Goal: Transaction & Acquisition: Purchase product/service

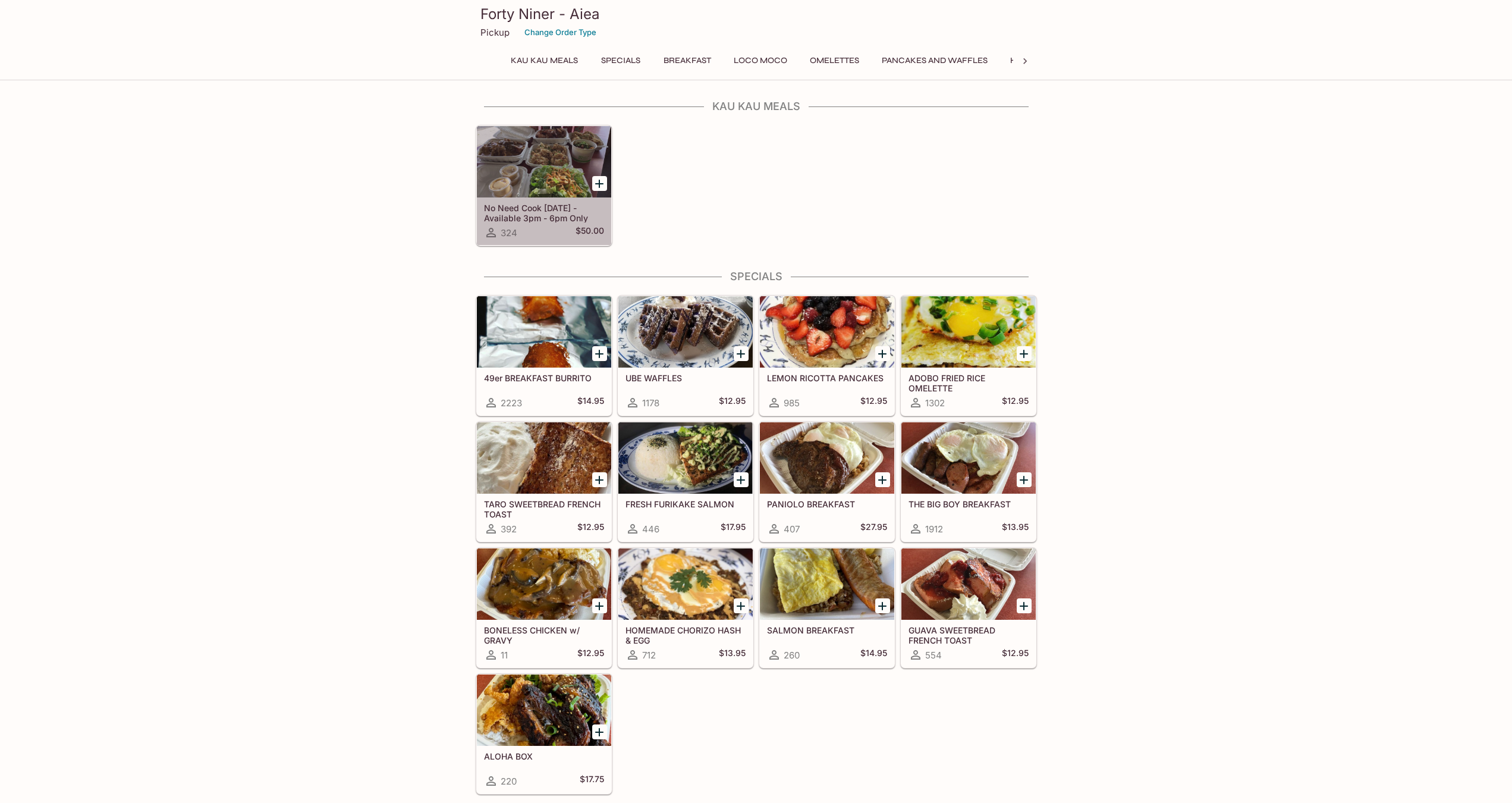
click at [531, 178] on div at bounding box center [544, 162] width 134 height 72
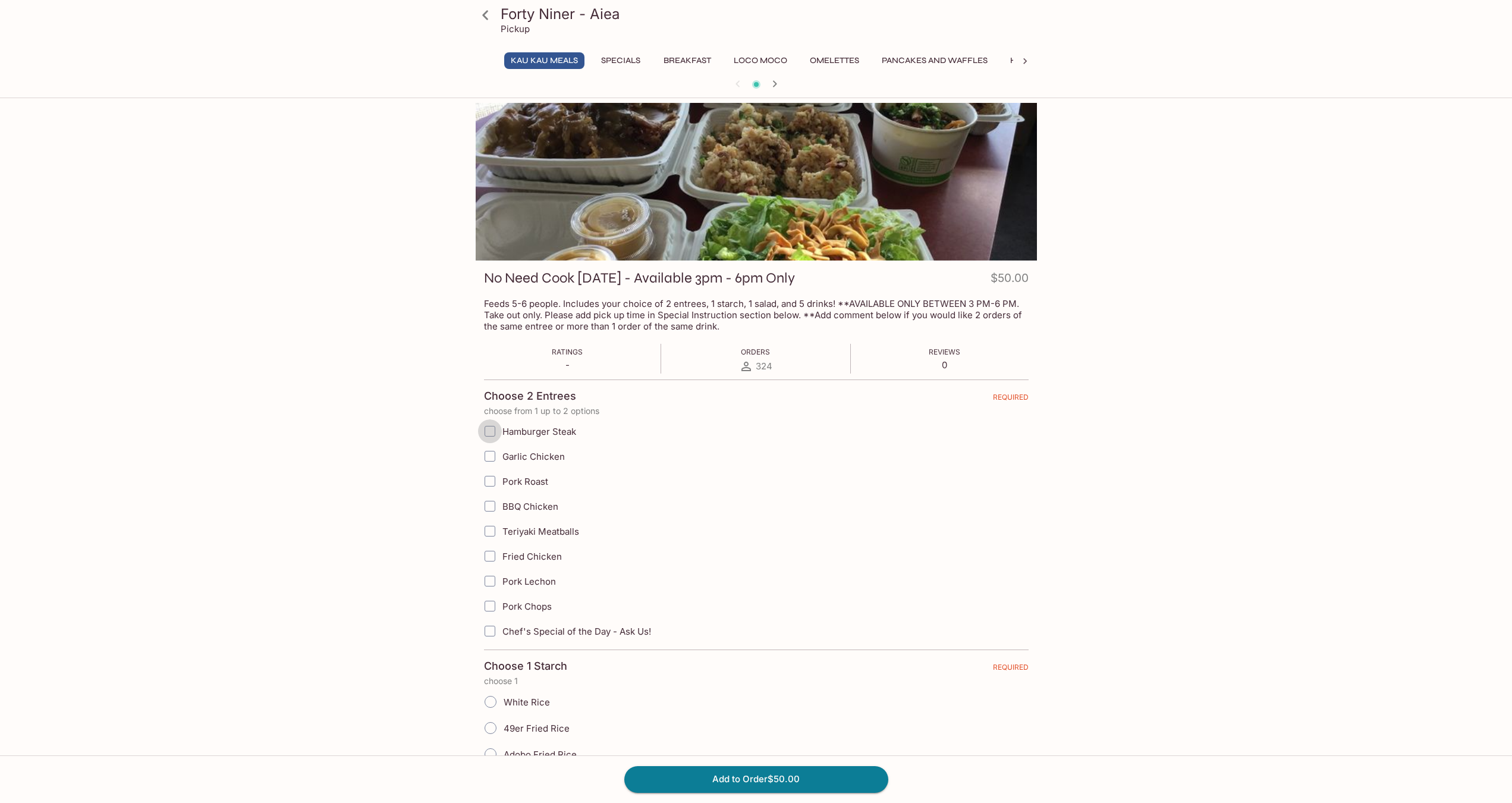
click at [490, 436] on input "Hamburger Steak" at bounding box center [490, 431] width 24 height 24
checkbox input "true"
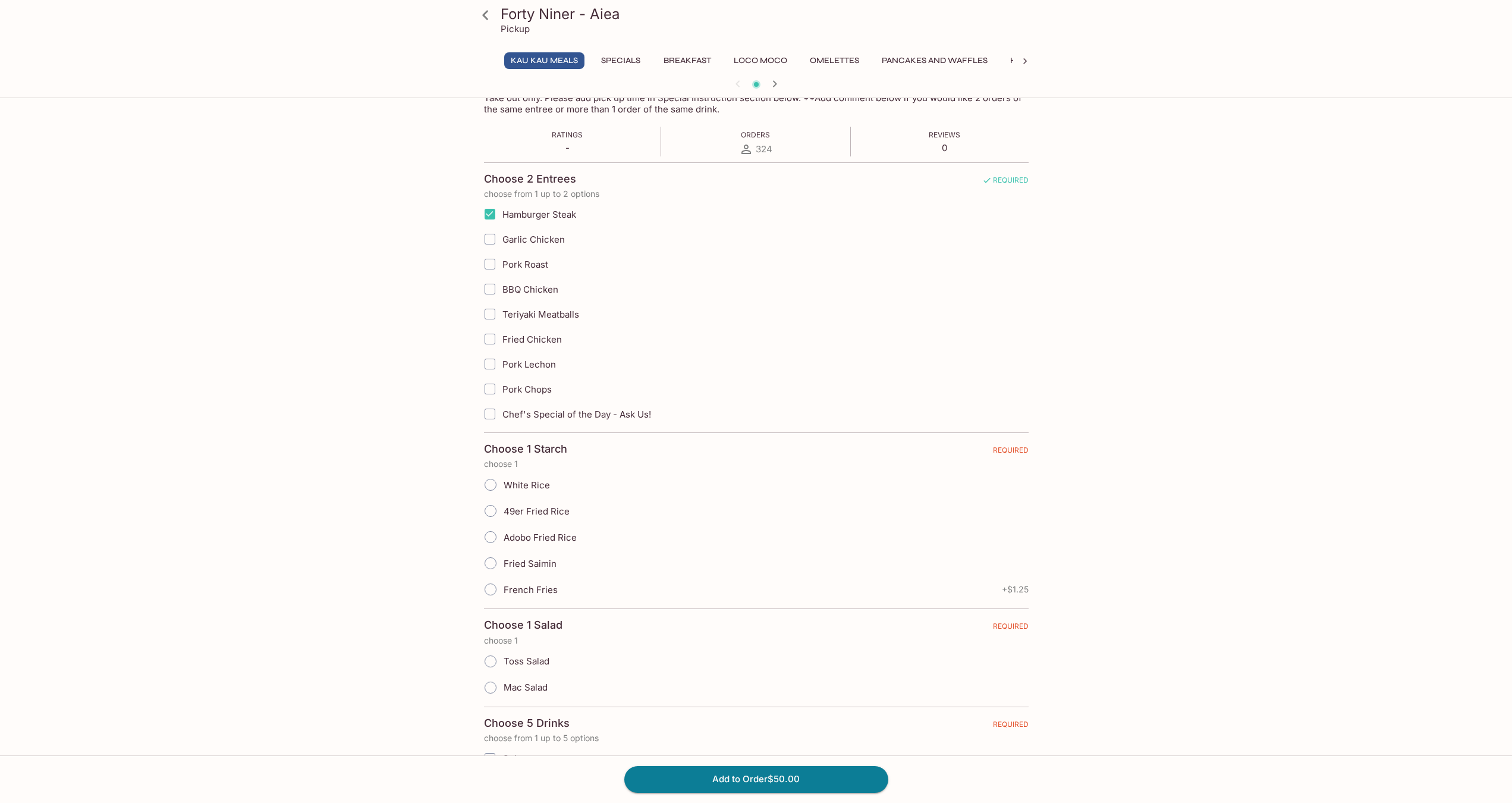
scroll to position [297, 0]
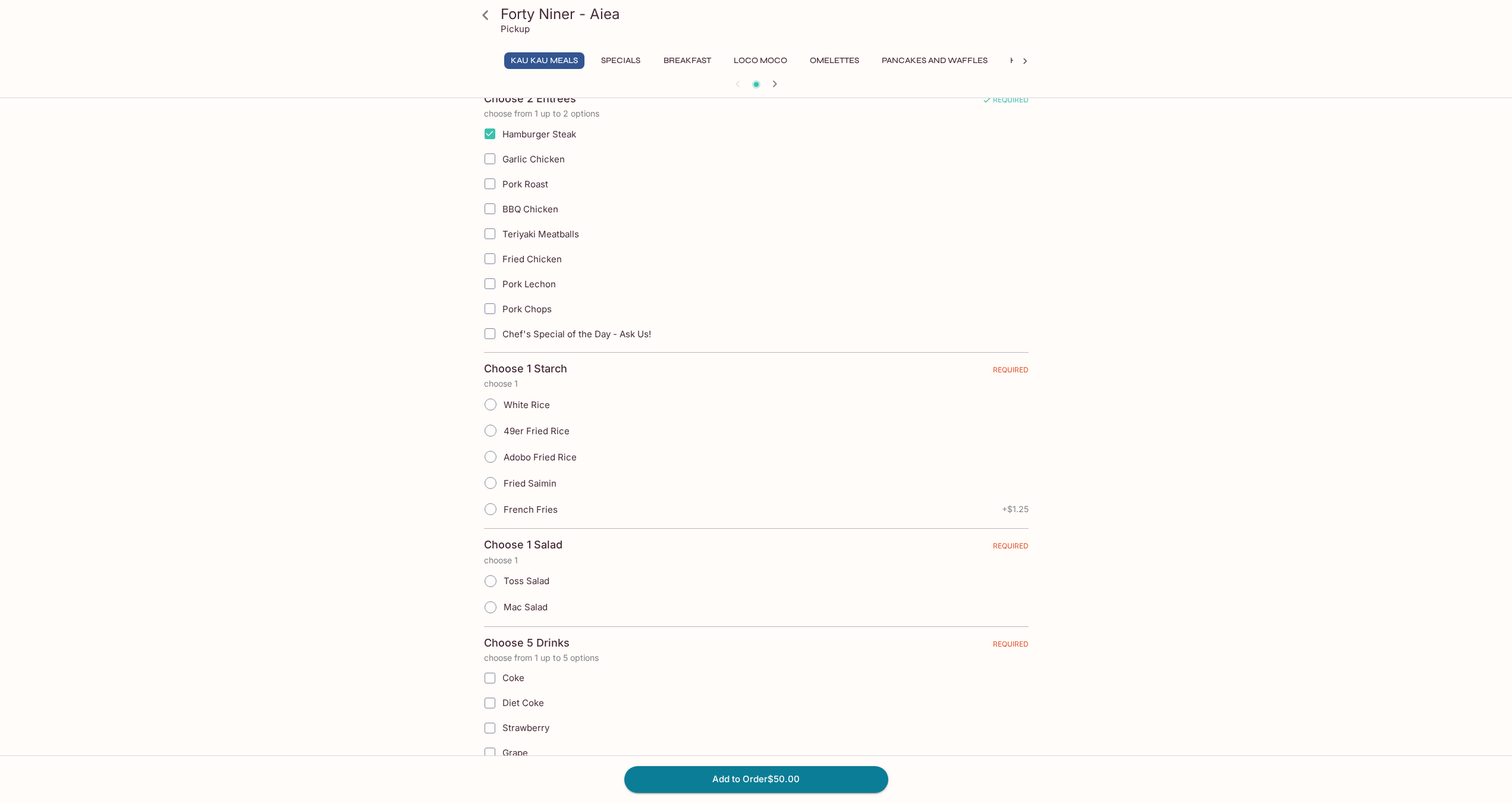
click at [487, 405] on input "White Rice" at bounding box center [490, 405] width 25 height 25
radio input "true"
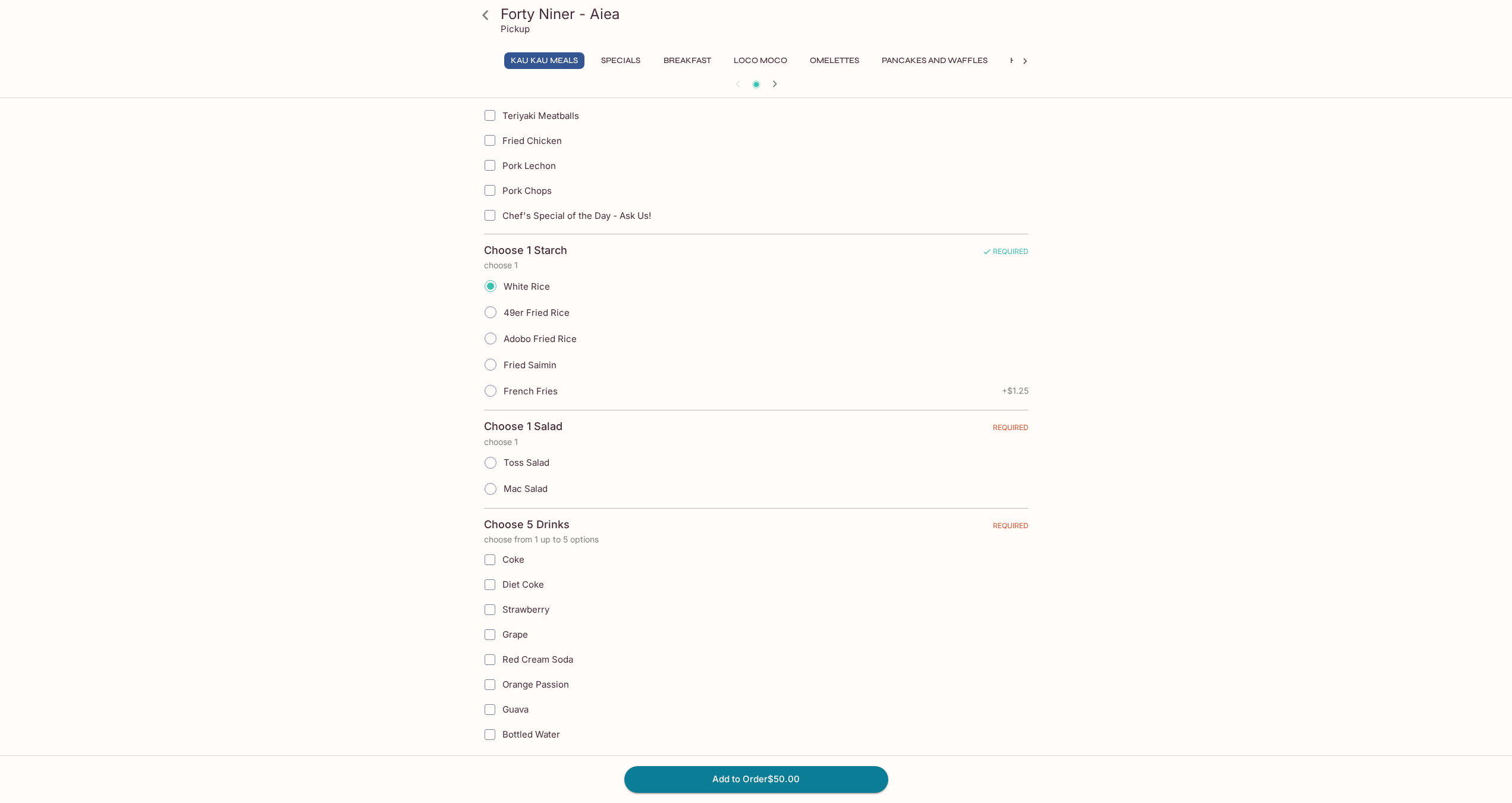
scroll to position [416, 0]
click at [494, 313] on input "49er Fried Rice" at bounding box center [490, 311] width 25 height 25
radio input "true"
click at [493, 286] on input "White Rice" at bounding box center [490, 285] width 25 height 25
radio input "true"
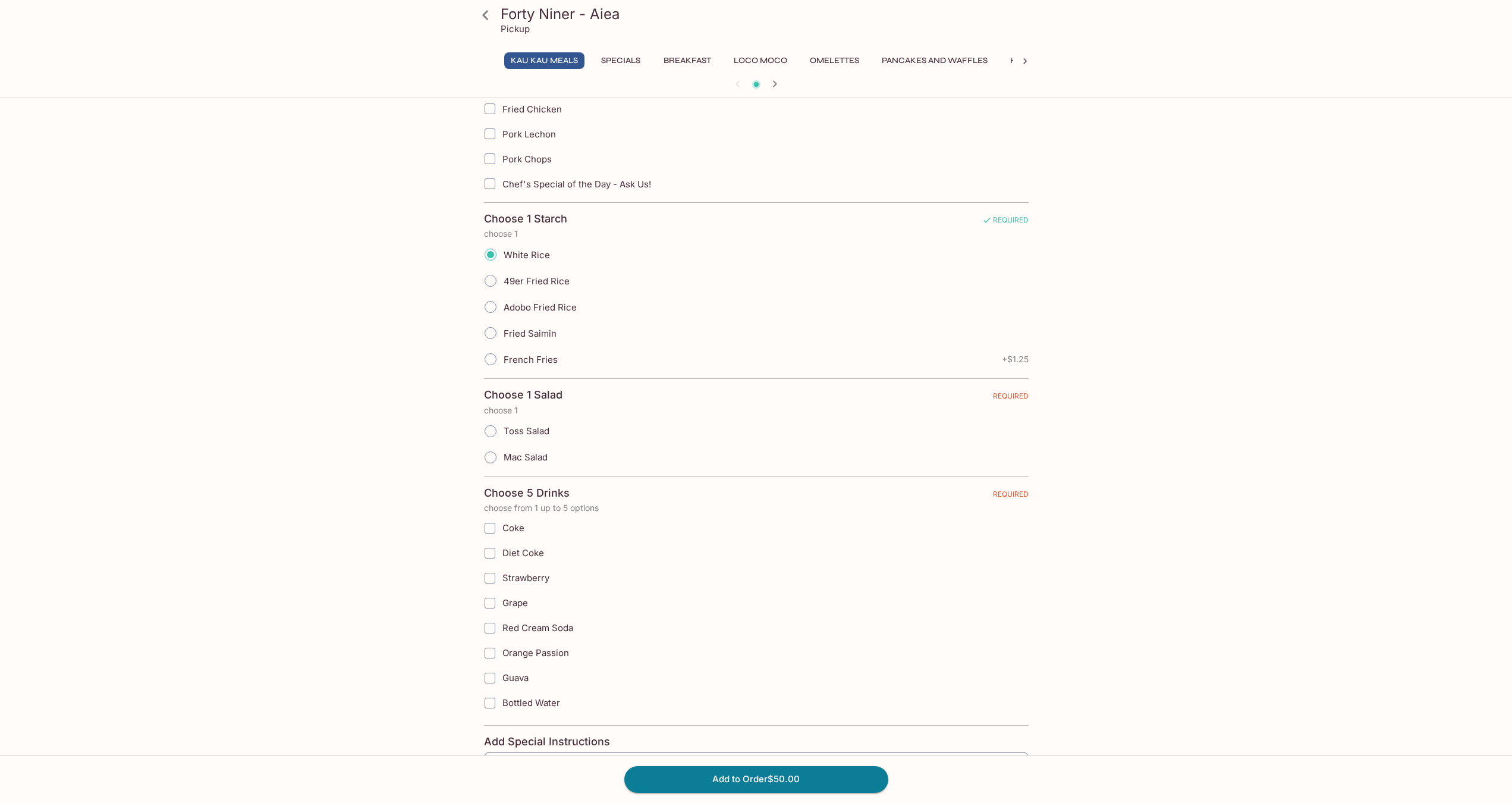
scroll to position [476, 0]
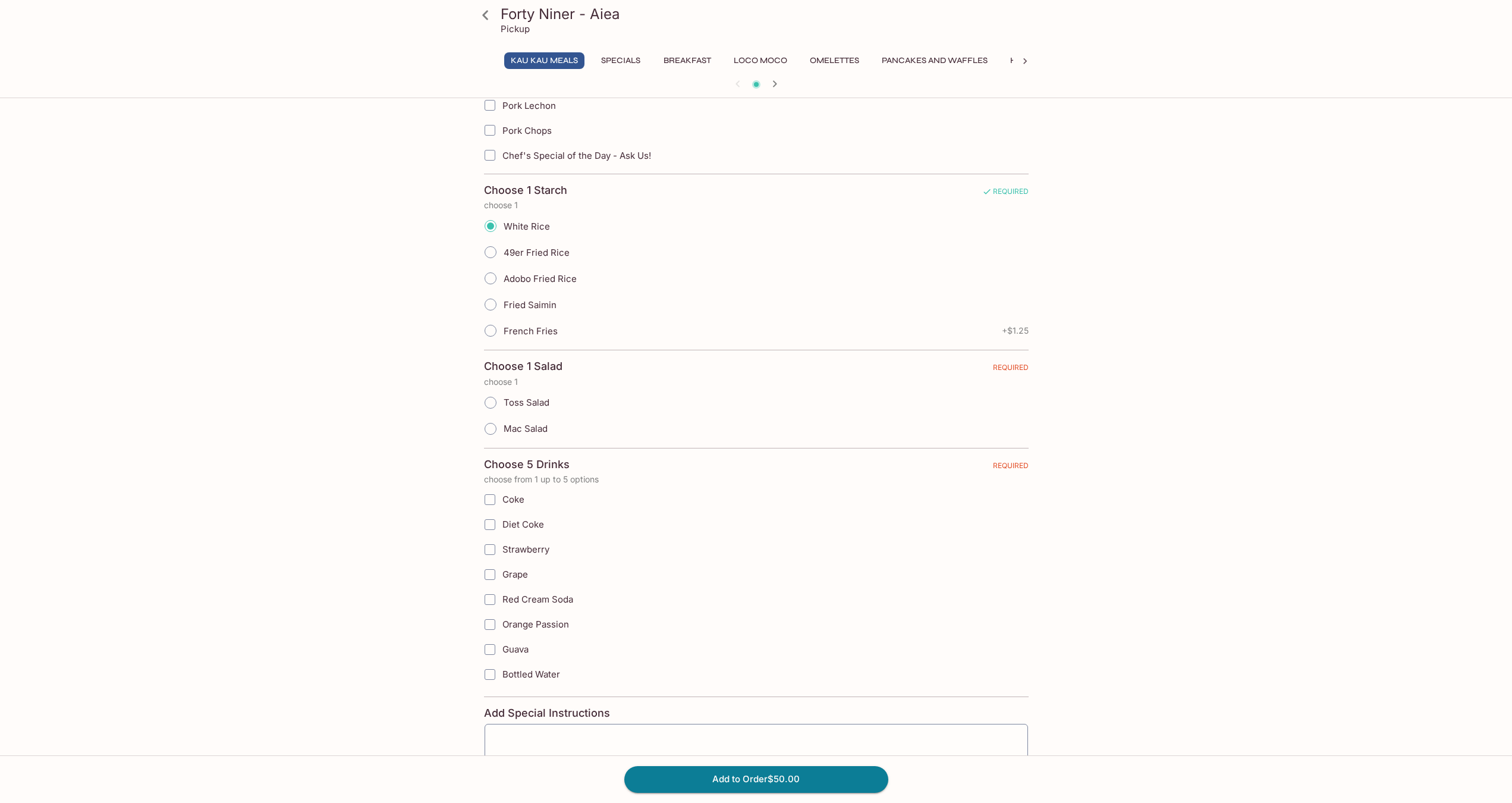
click at [493, 626] on input "Orange Passion" at bounding box center [490, 624] width 24 height 24
checkbox input "true"
click at [493, 649] on input "Guava" at bounding box center [490, 649] width 24 height 24
checkbox input "true"
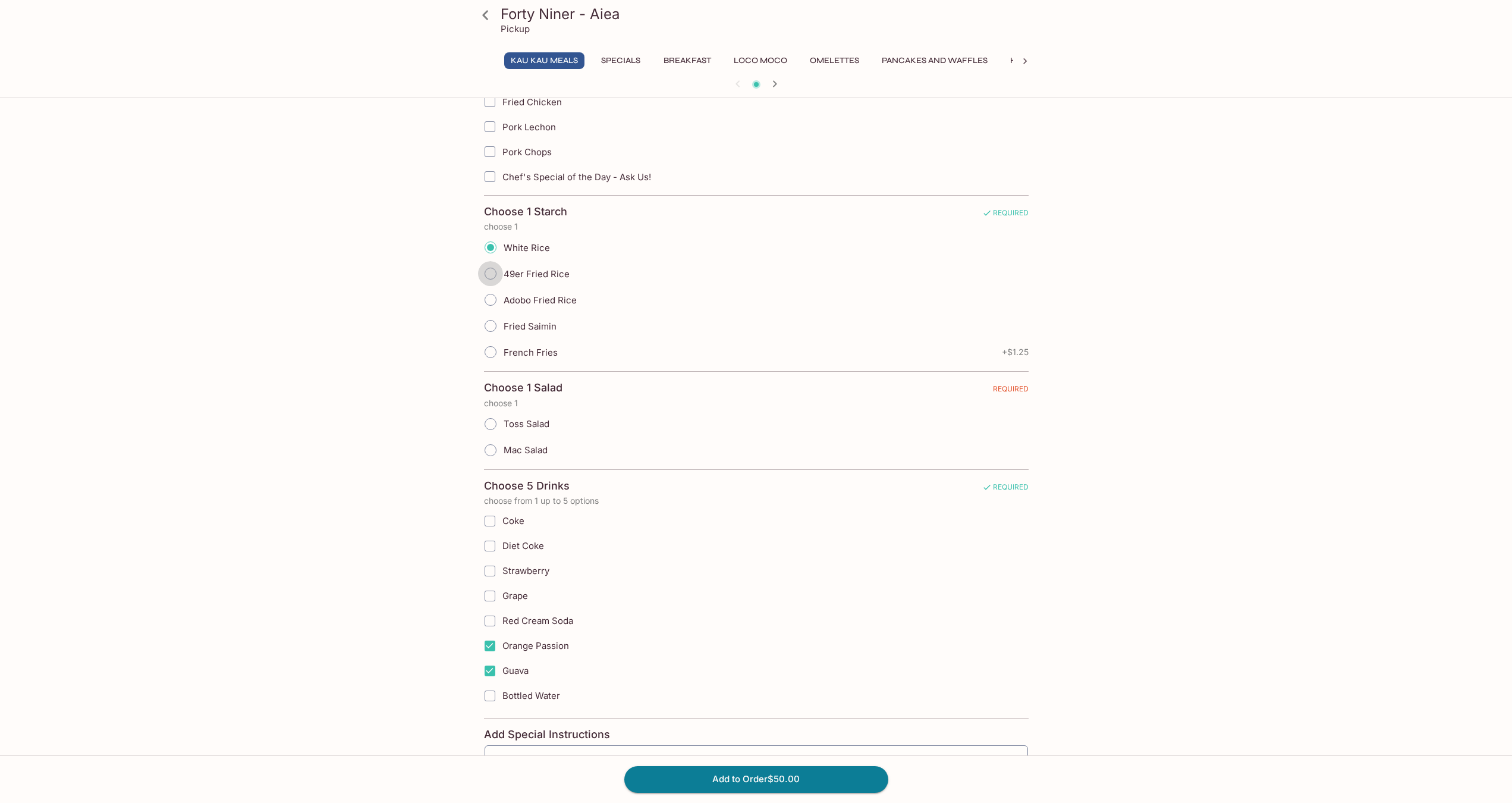
click at [492, 275] on input "49er Fried Rice" at bounding box center [490, 274] width 25 height 25
radio input "true"
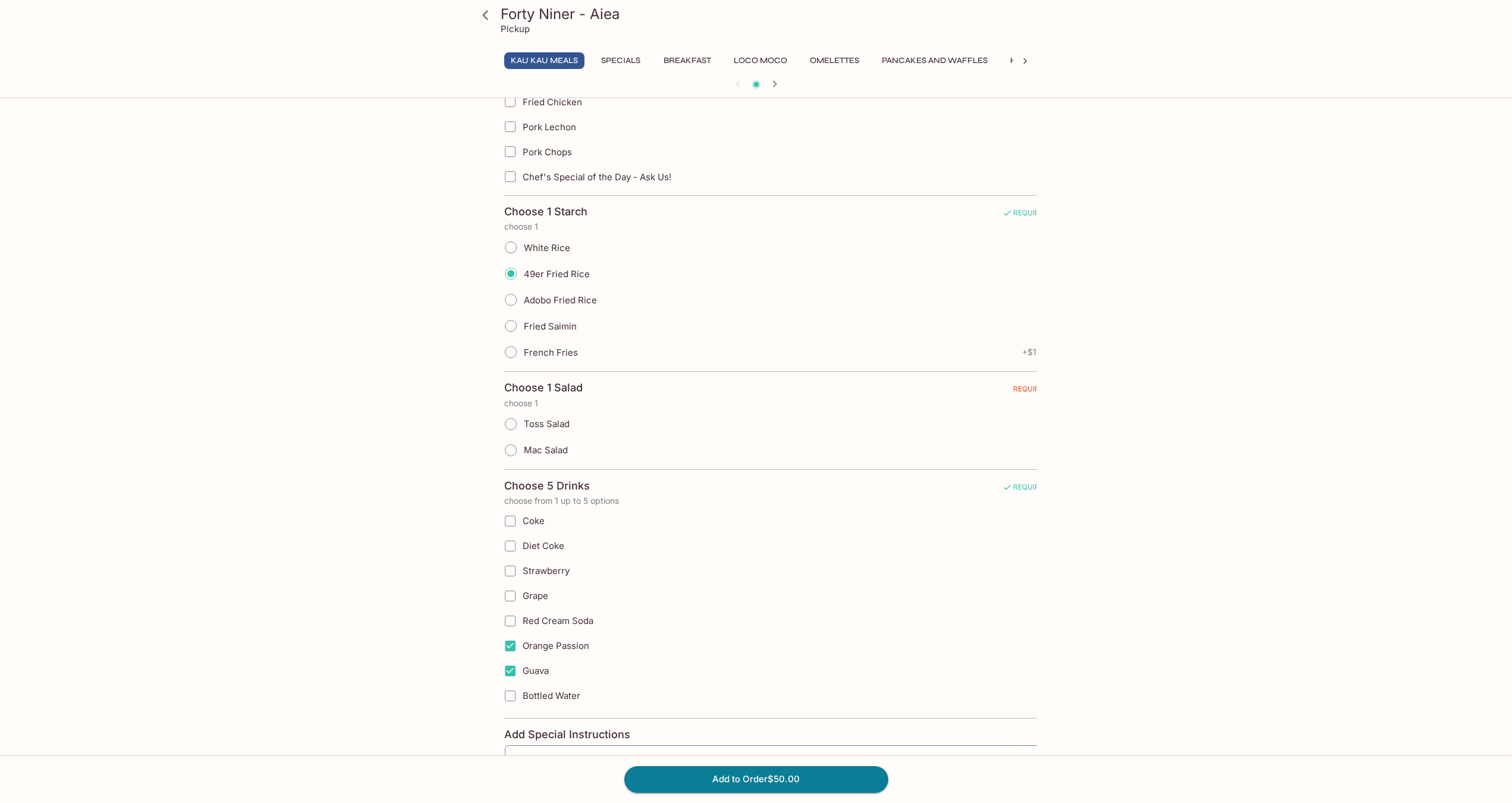
click at [639, 275] on div "49er Fried Rice" at bounding box center [777, 274] width 545 height 26
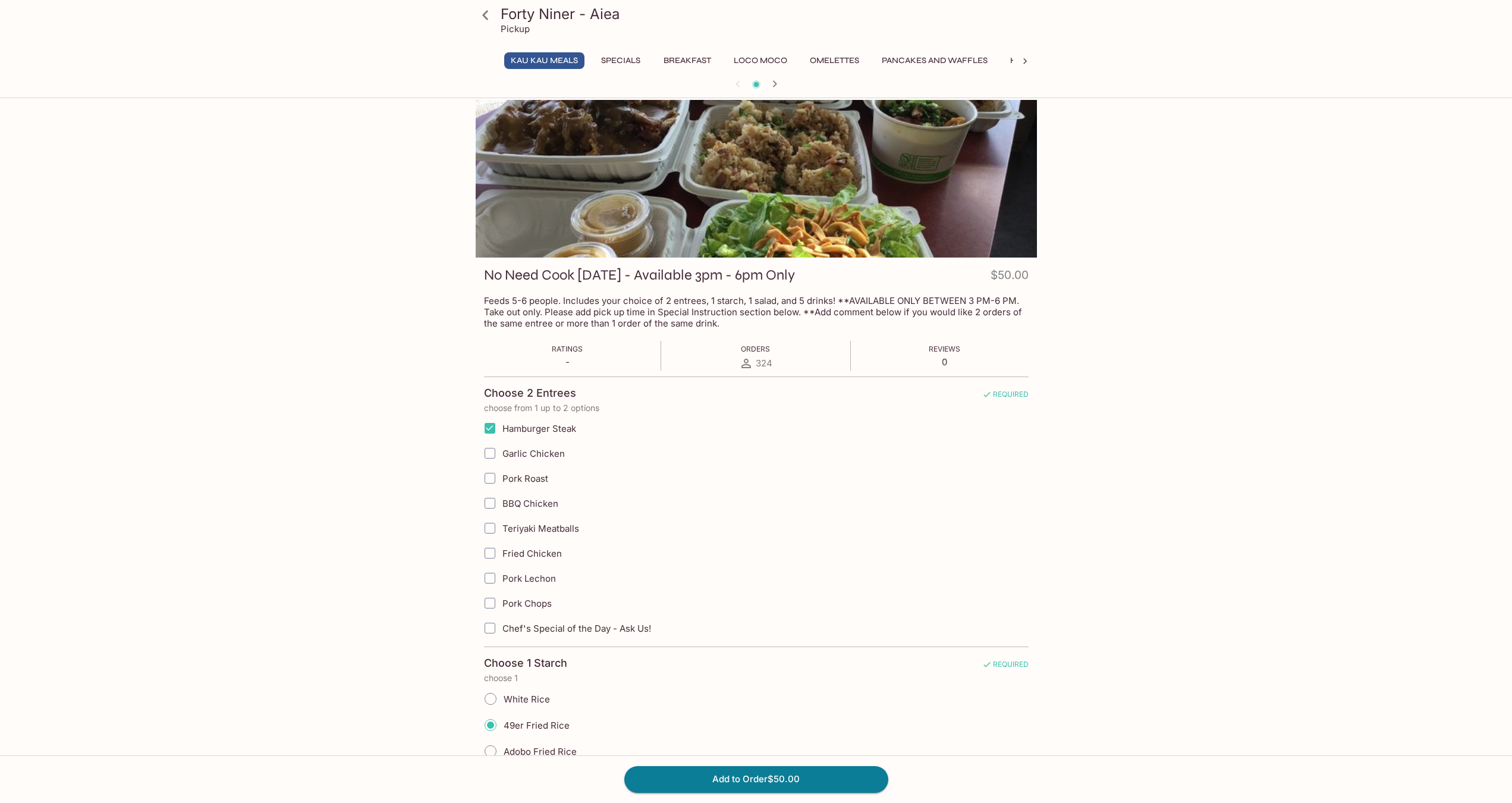
scroll to position [0, 0]
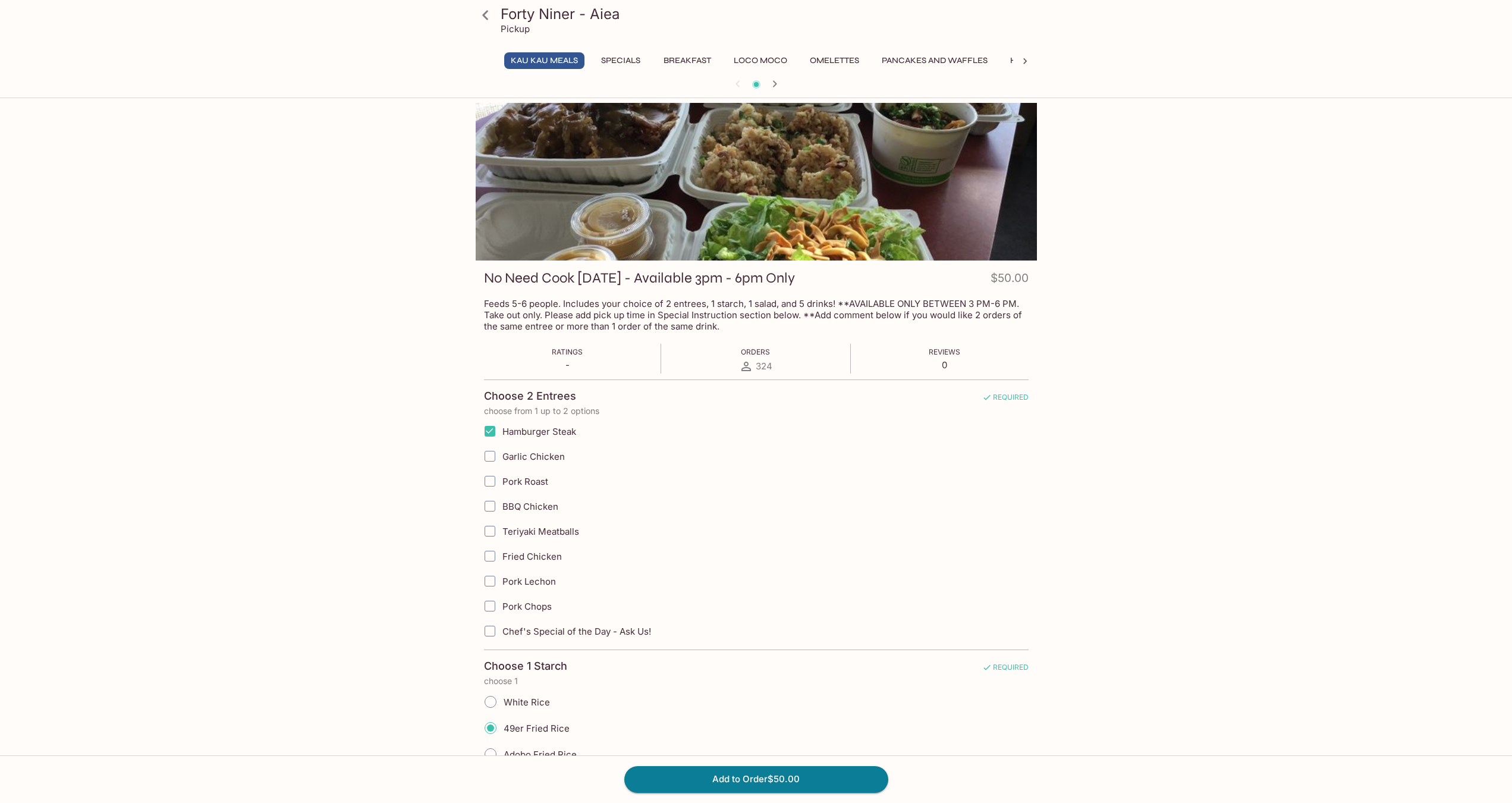
click at [716, 322] on p "Feeds 5-6 people. Includes your choice of 2 entrees, 1 starch, 1 salad, and 5 d…" at bounding box center [756, 315] width 545 height 34
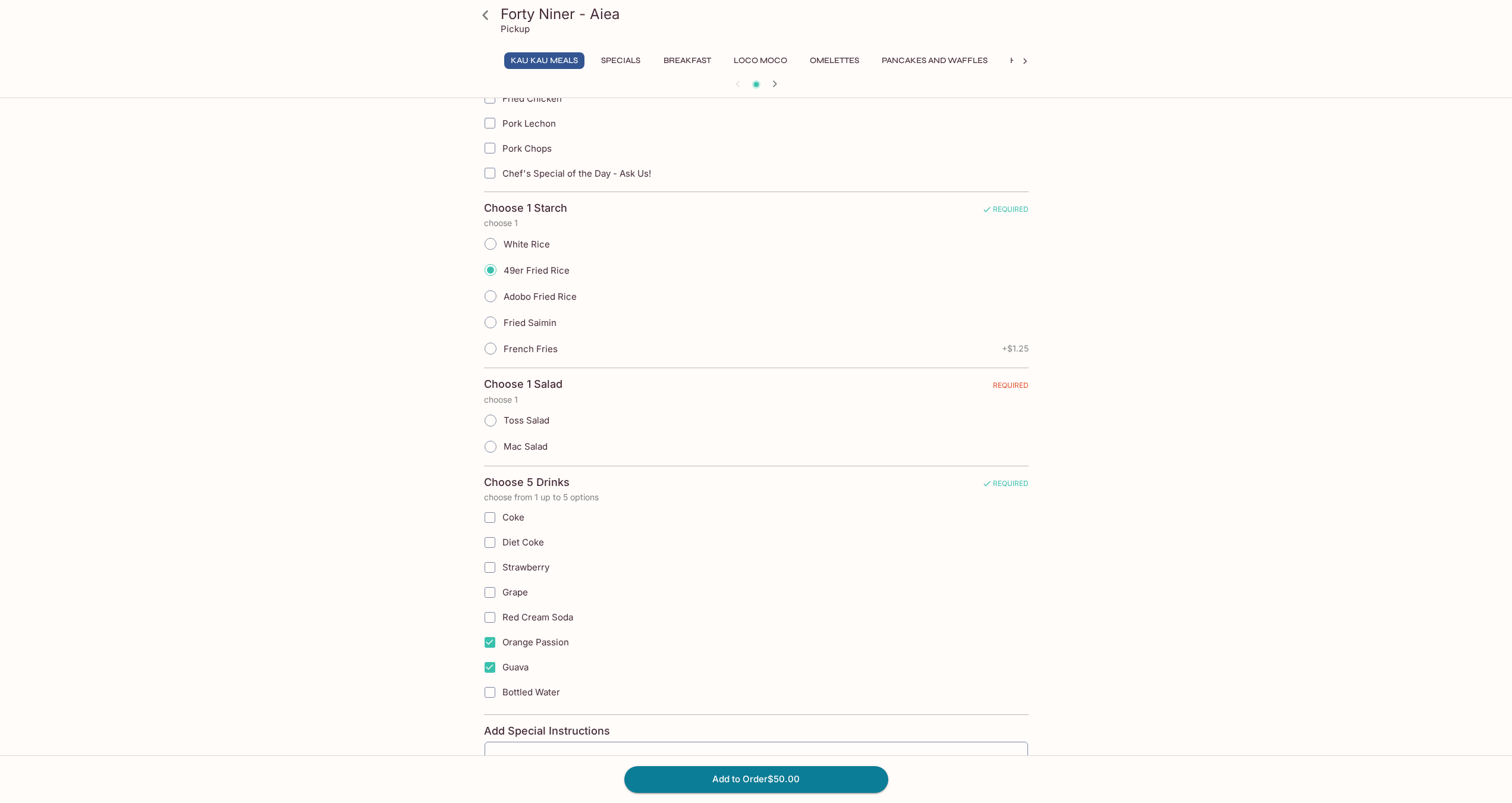
scroll to position [476, 0]
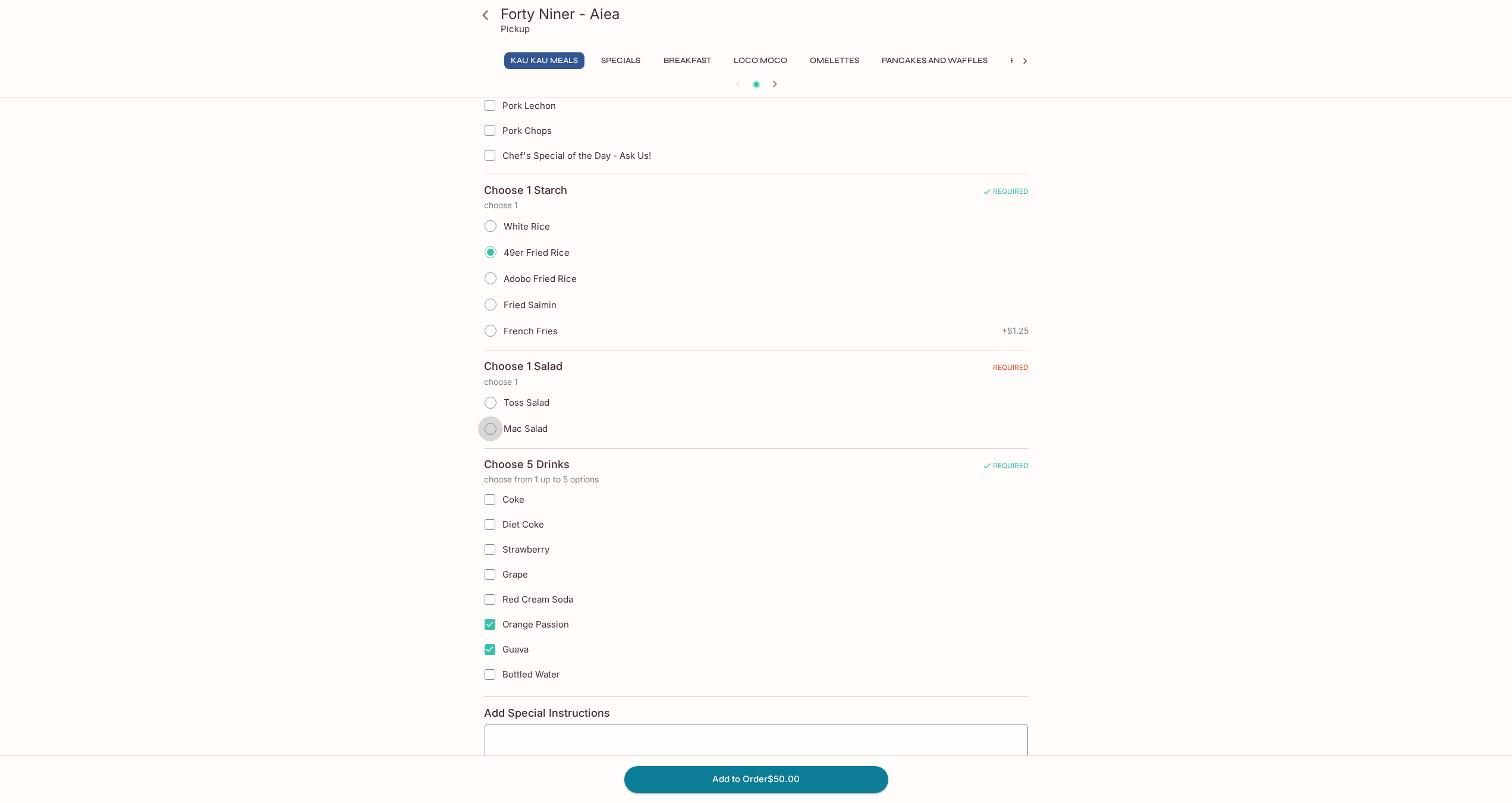
click at [496, 430] on input "Mac Salad" at bounding box center [490, 428] width 25 height 25
radio input "true"
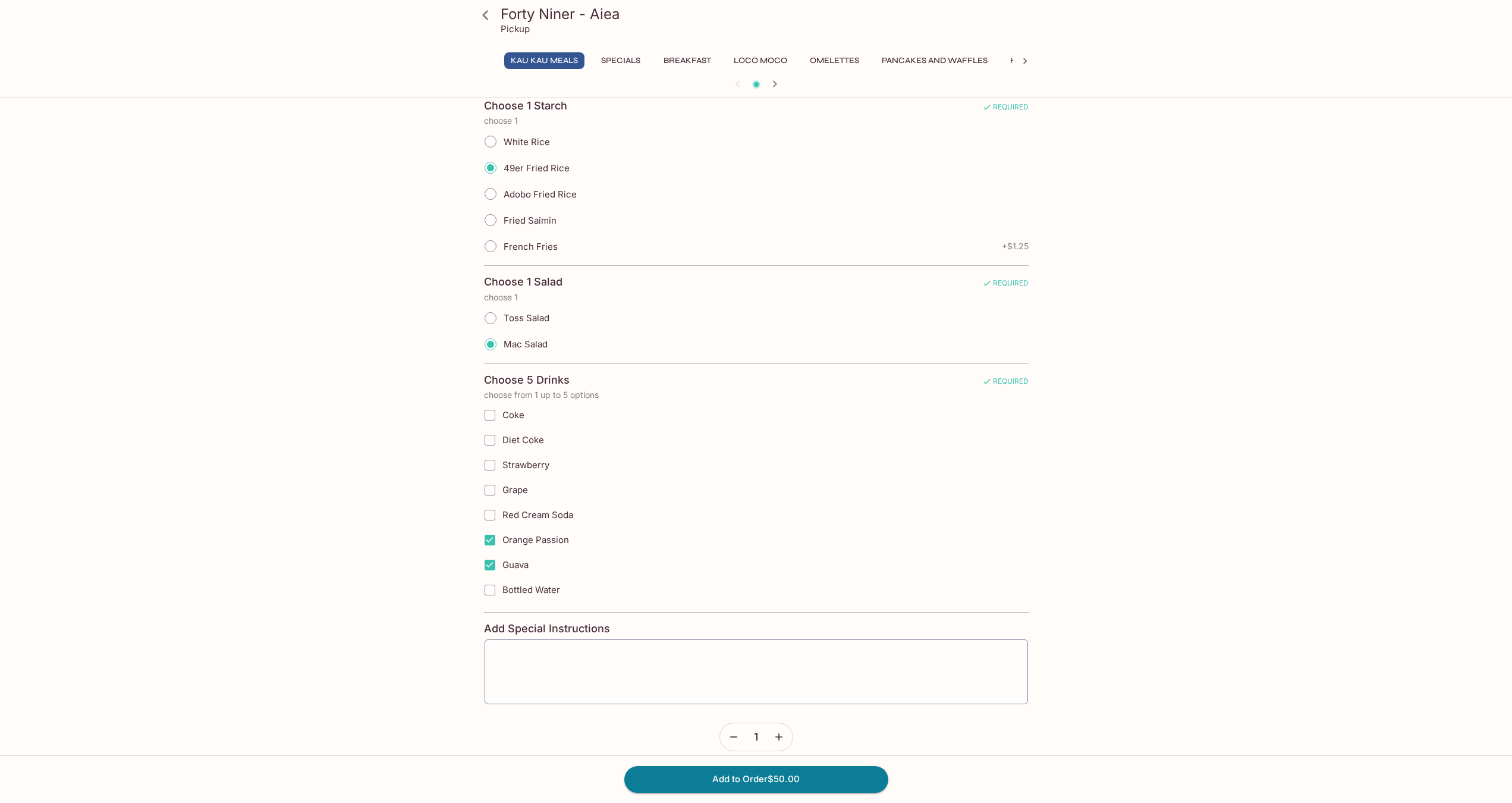
scroll to position [574, 0]
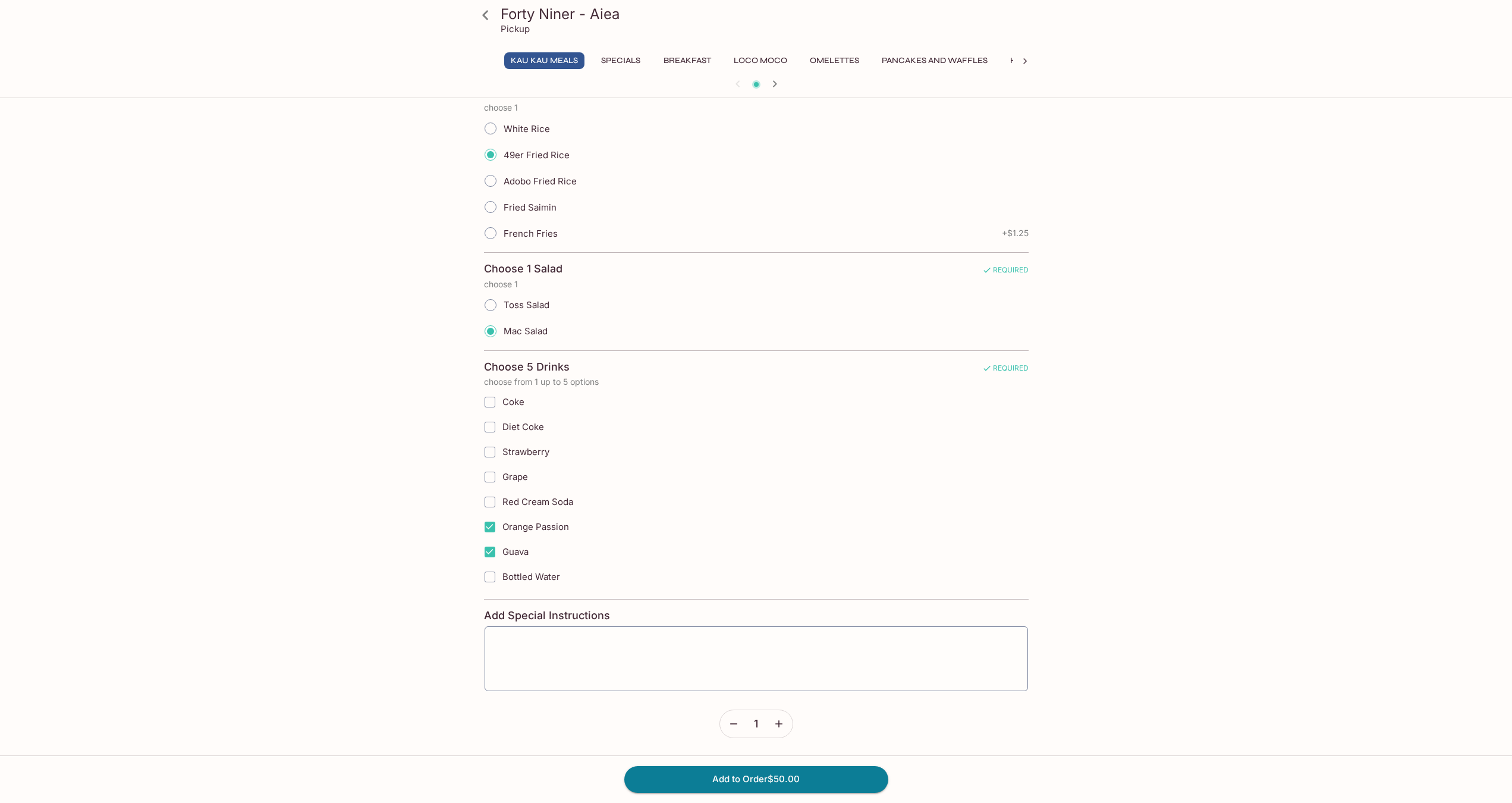
click at [490, 553] on input "Guava" at bounding box center [490, 552] width 24 height 24
click at [495, 553] on input "Guava" at bounding box center [490, 552] width 24 height 24
checkbox input "true"
click at [532, 636] on div "x ​" at bounding box center [756, 659] width 545 height 66
click at [545, 640] on textarea at bounding box center [756, 660] width 527 height 45
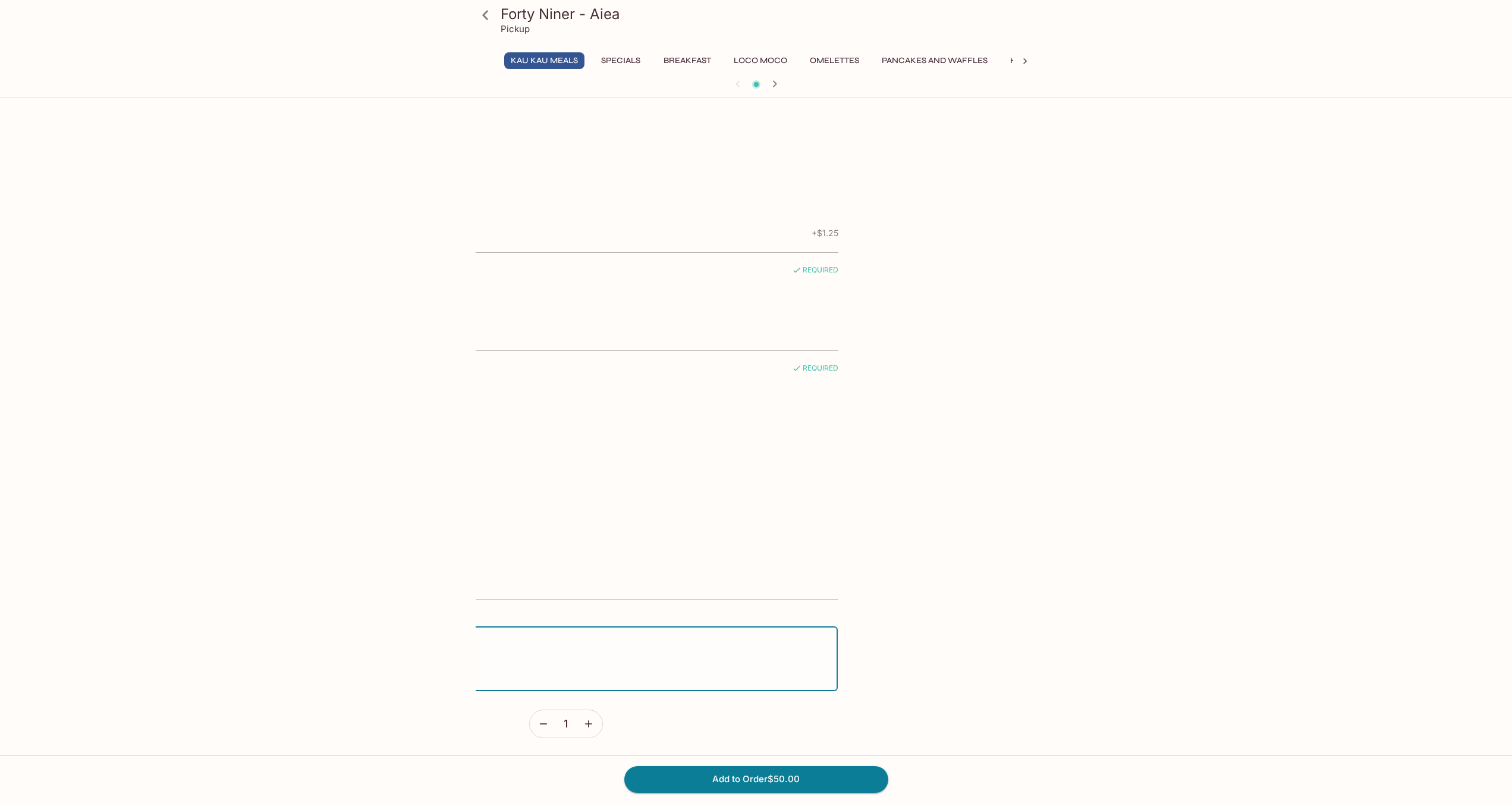
drag, startPoint x: 651, startPoint y: 642, endPoint x: 502, endPoint y: 637, distance: 149.1
click at [485, 637] on textarea "3 orange passion, 2 guava please" at bounding box center [566, 660] width 527 height 45
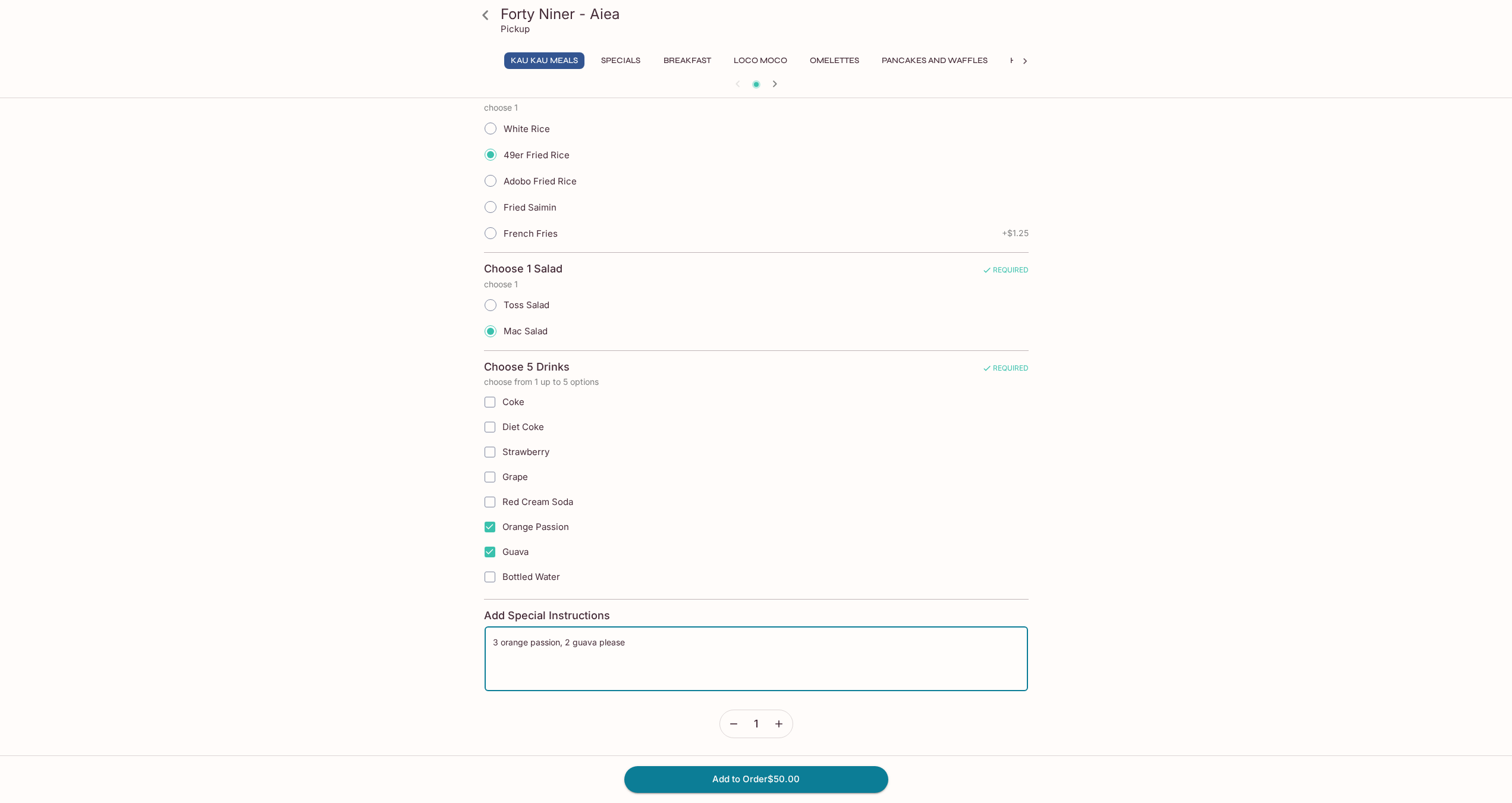
type textarea "3 orange passion, 2 guava please"
click at [489, 553] on input "Guava" at bounding box center [490, 552] width 24 height 24
checkbox input "false"
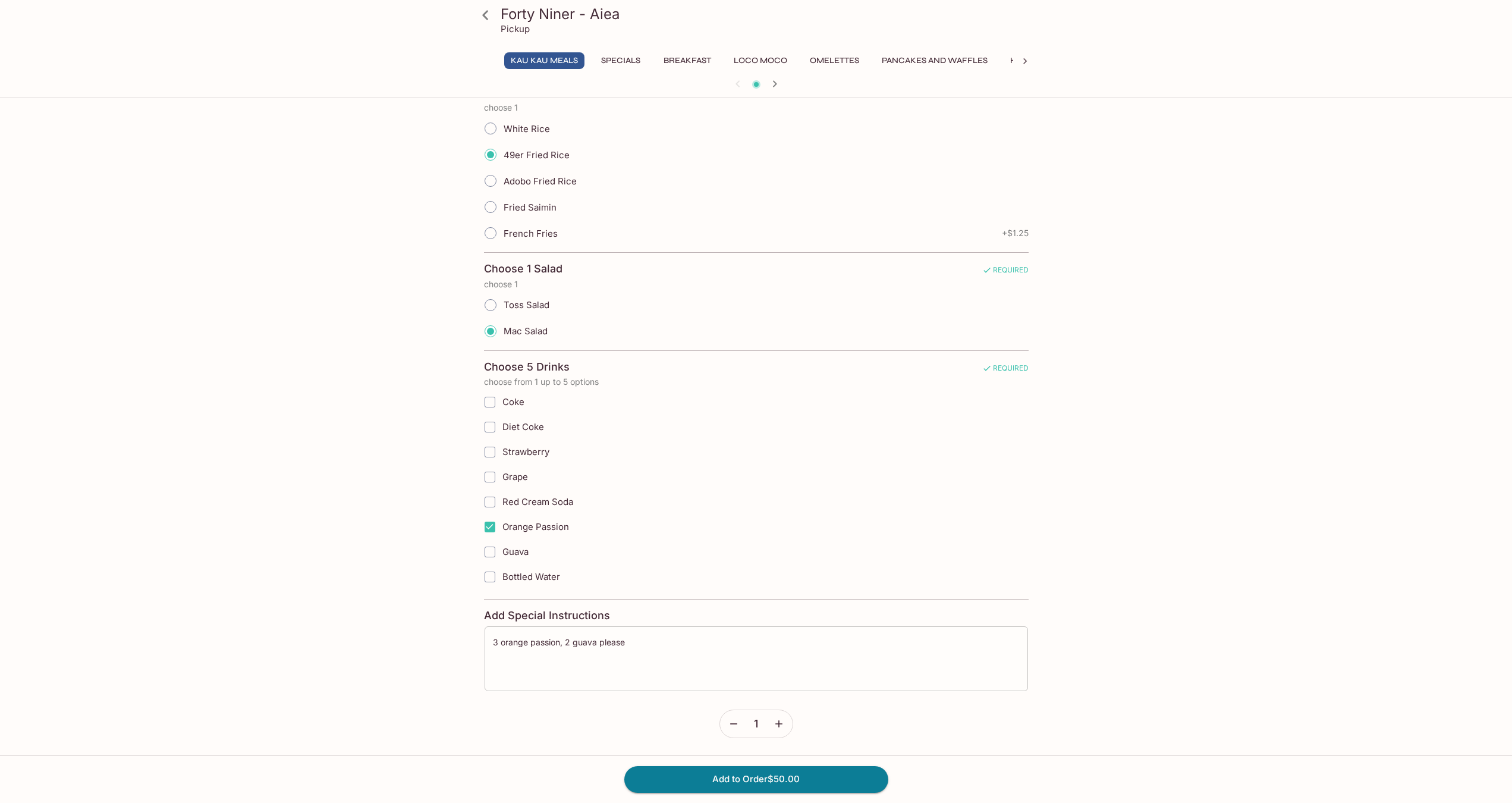
click at [650, 643] on textarea "3 orange passion, 2 guava please" at bounding box center [756, 660] width 527 height 45
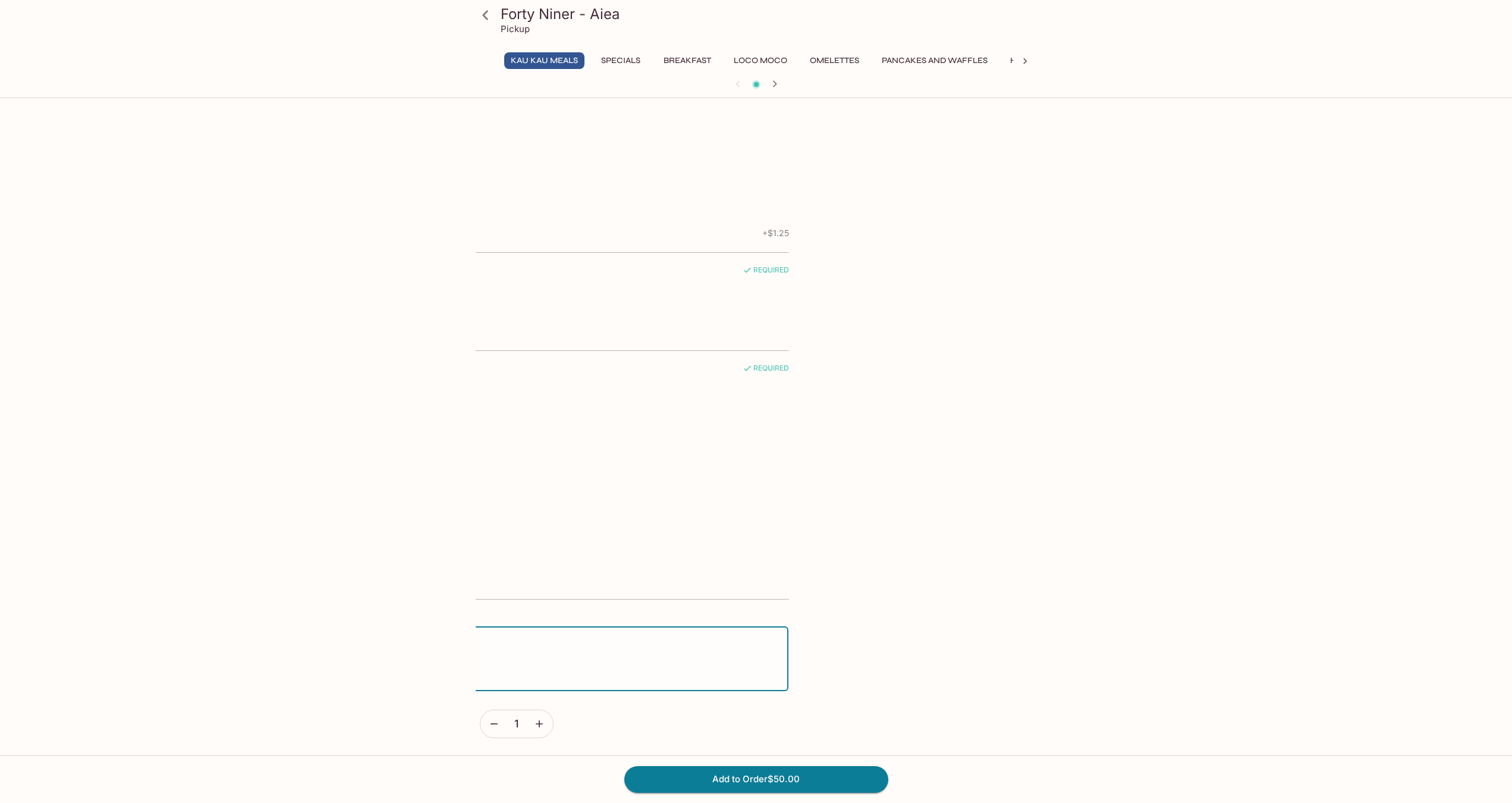
click at [415, 644] on div "Forty Niner - Aiea Pickup Kau Kau Meals Specials Breakfast Loco Moco Omelettes …" at bounding box center [756, 166] width 761 height 1274
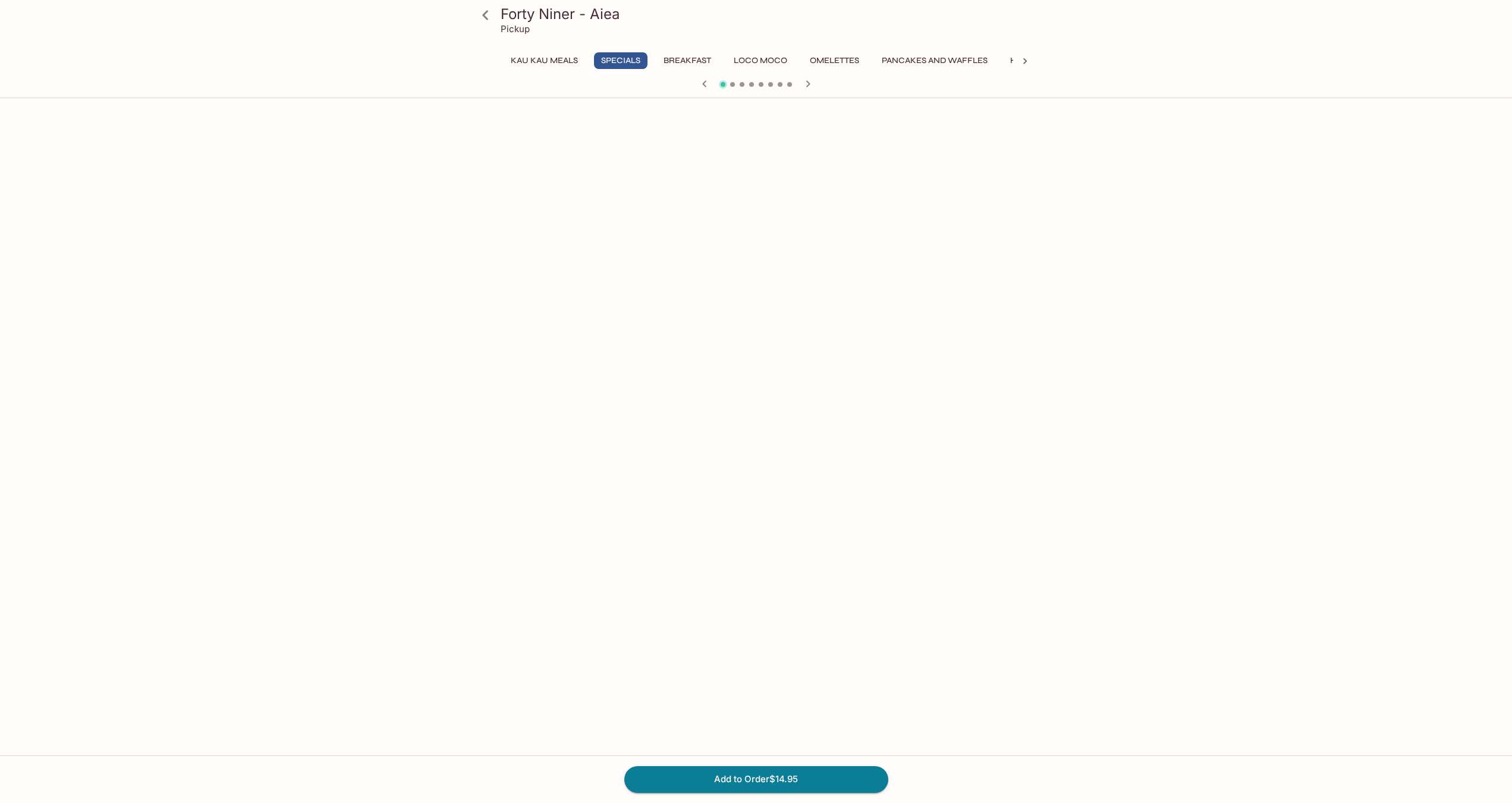
drag, startPoint x: 573, startPoint y: 651, endPoint x: 770, endPoint y: 636, distance: 197.6
click at [770, 636] on div "No Need Cook [DATE] - Available 3pm - 6pm Only $50.00 Feeds 5-6 people. Include…" at bounding box center [756, 142] width 561 height 1226
click at [529, 58] on button "Kau Kau Meals" at bounding box center [544, 60] width 80 height 17
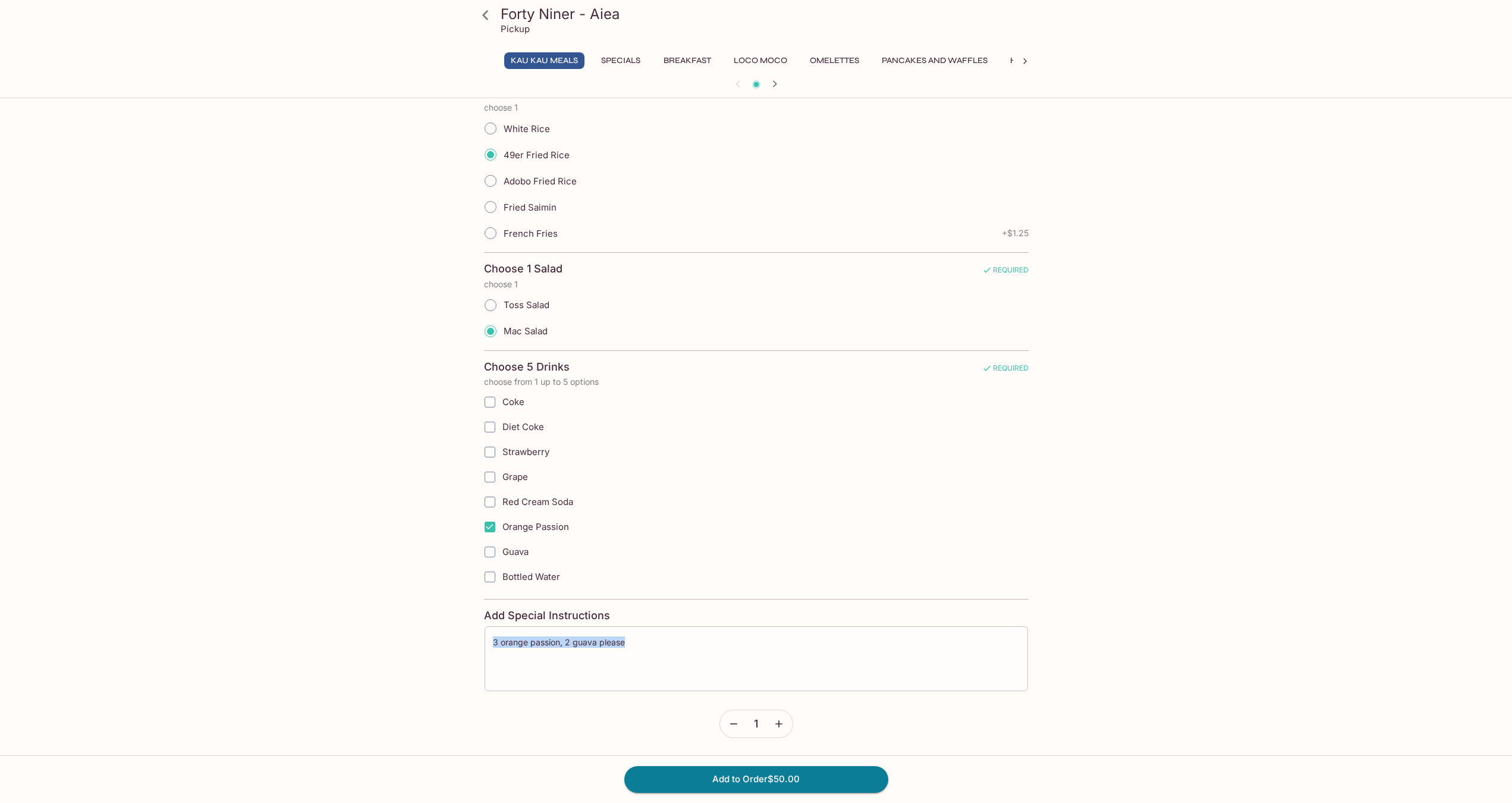
click at [594, 638] on textarea "3 orange passion, 2 guava please" at bounding box center [756, 660] width 527 height 45
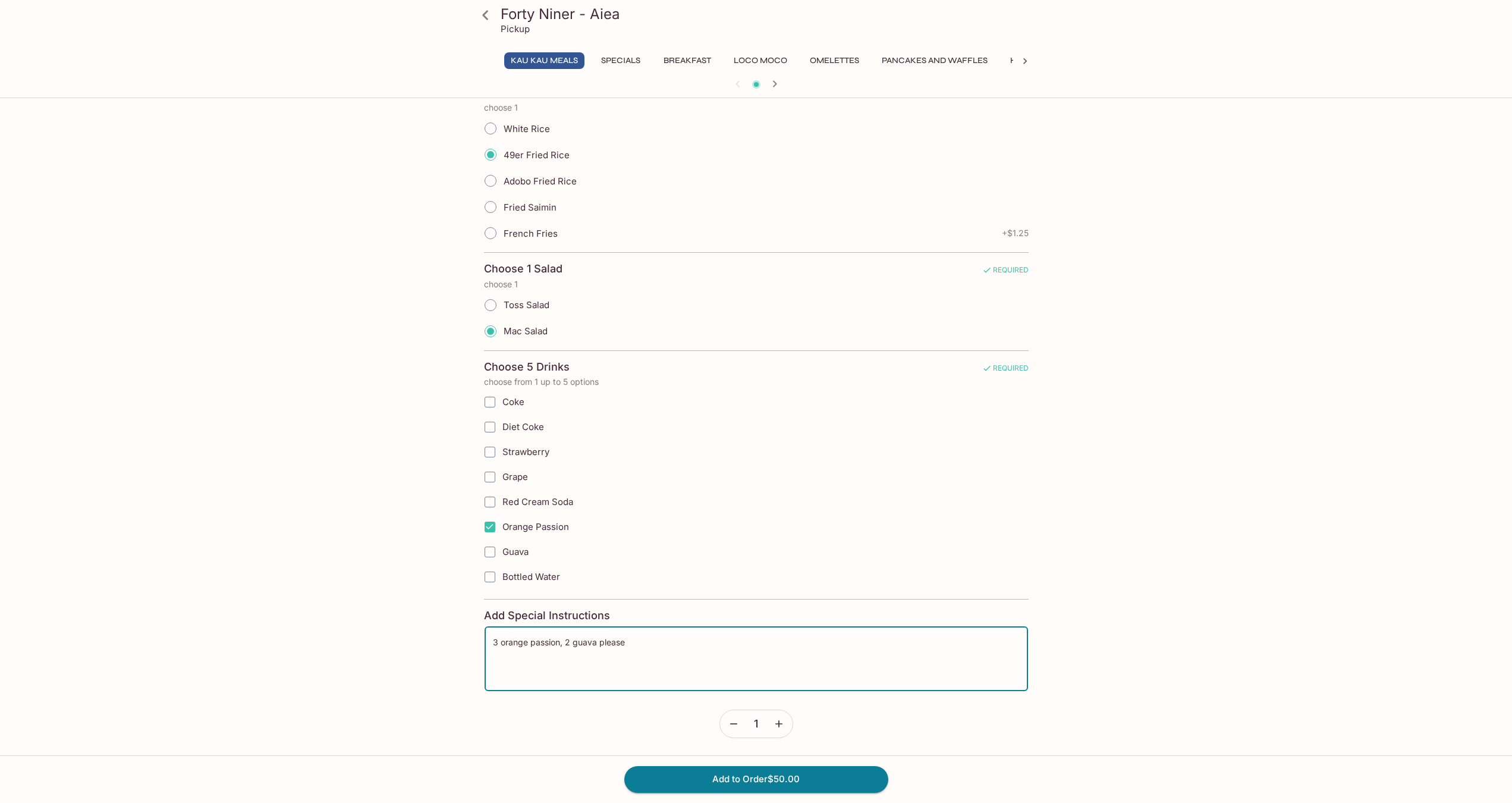
click at [594, 638] on textarea "3 orange passion, 2 guava please" at bounding box center [756, 660] width 527 height 45
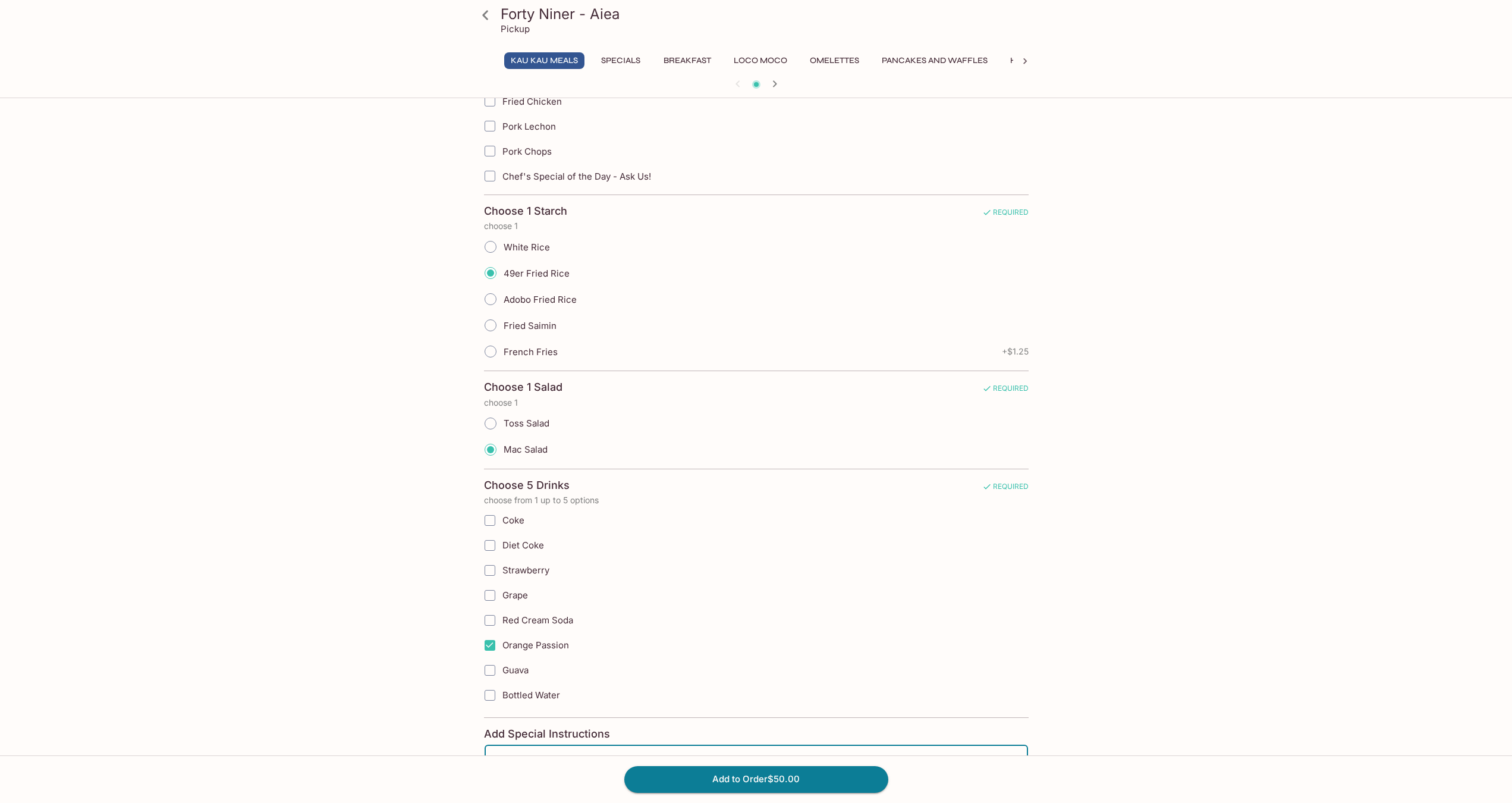
scroll to position [455, 0]
click at [495, 244] on input "White Rice" at bounding box center [490, 247] width 25 height 25
radio input "true"
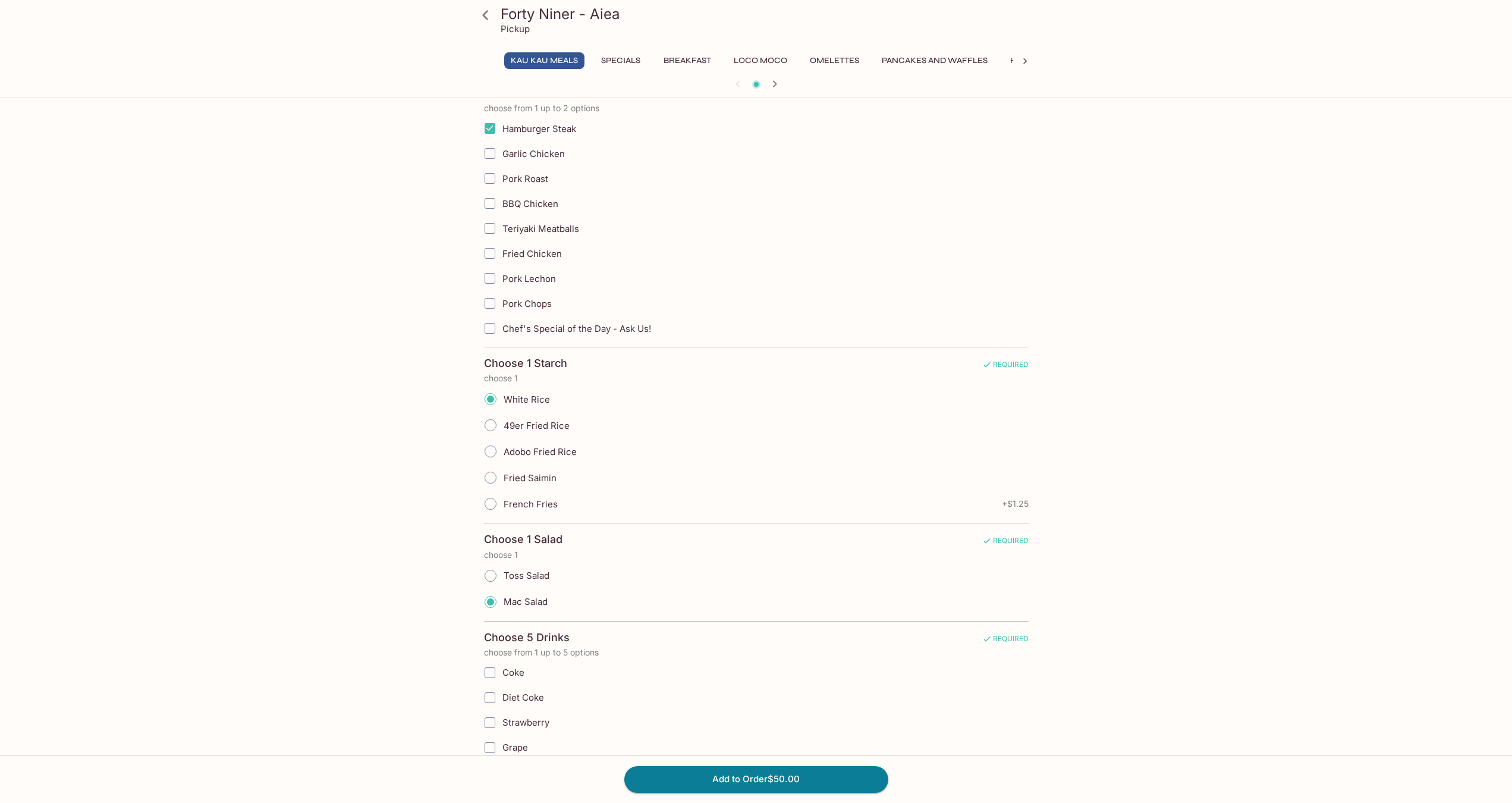
scroll to position [157, 0]
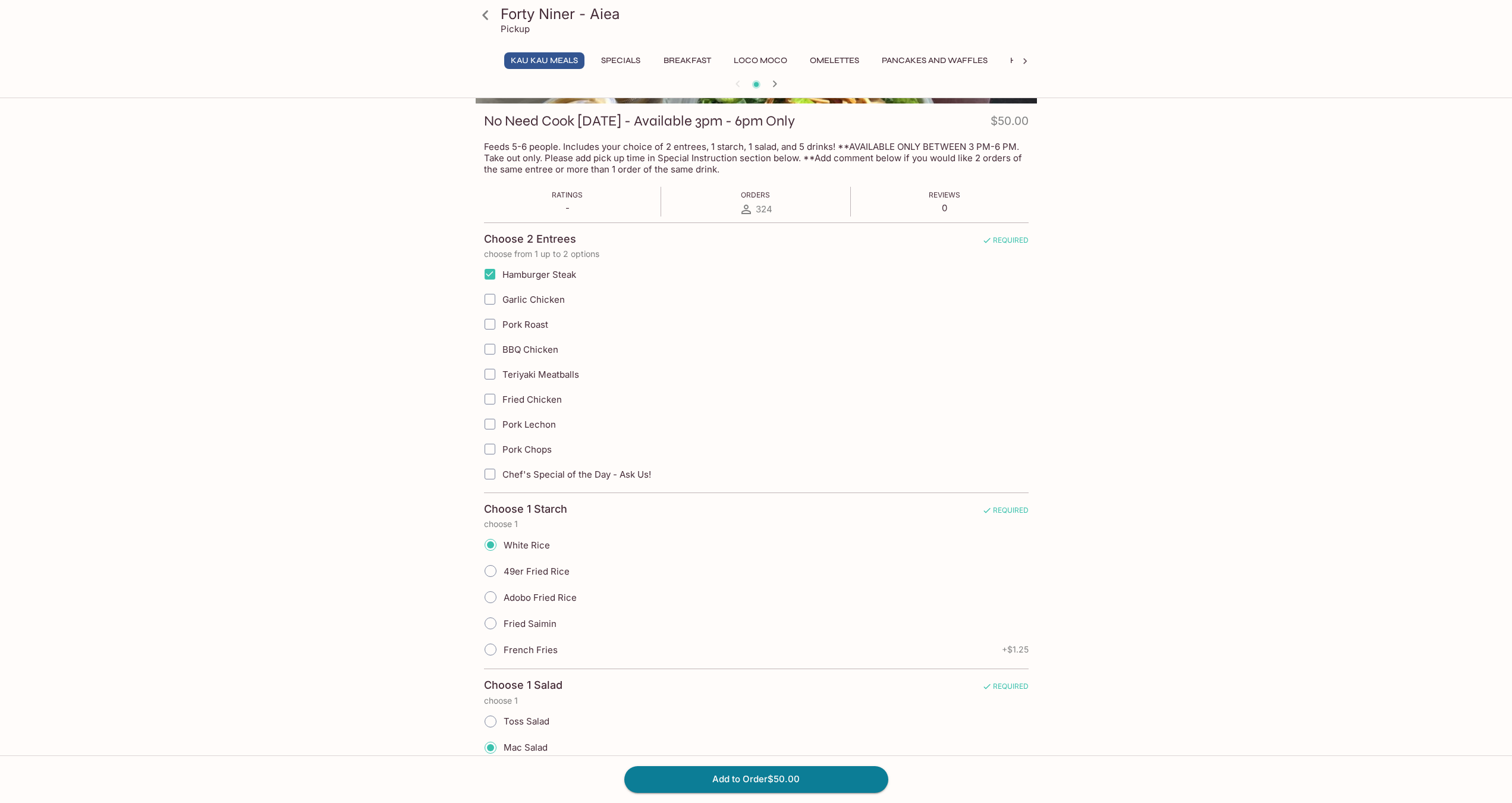
click at [535, 323] on span "Pork Roast" at bounding box center [525, 325] width 46 height 11
click at [502, 323] on input "Pork Roast" at bounding box center [490, 324] width 24 height 24
checkbox input "true"
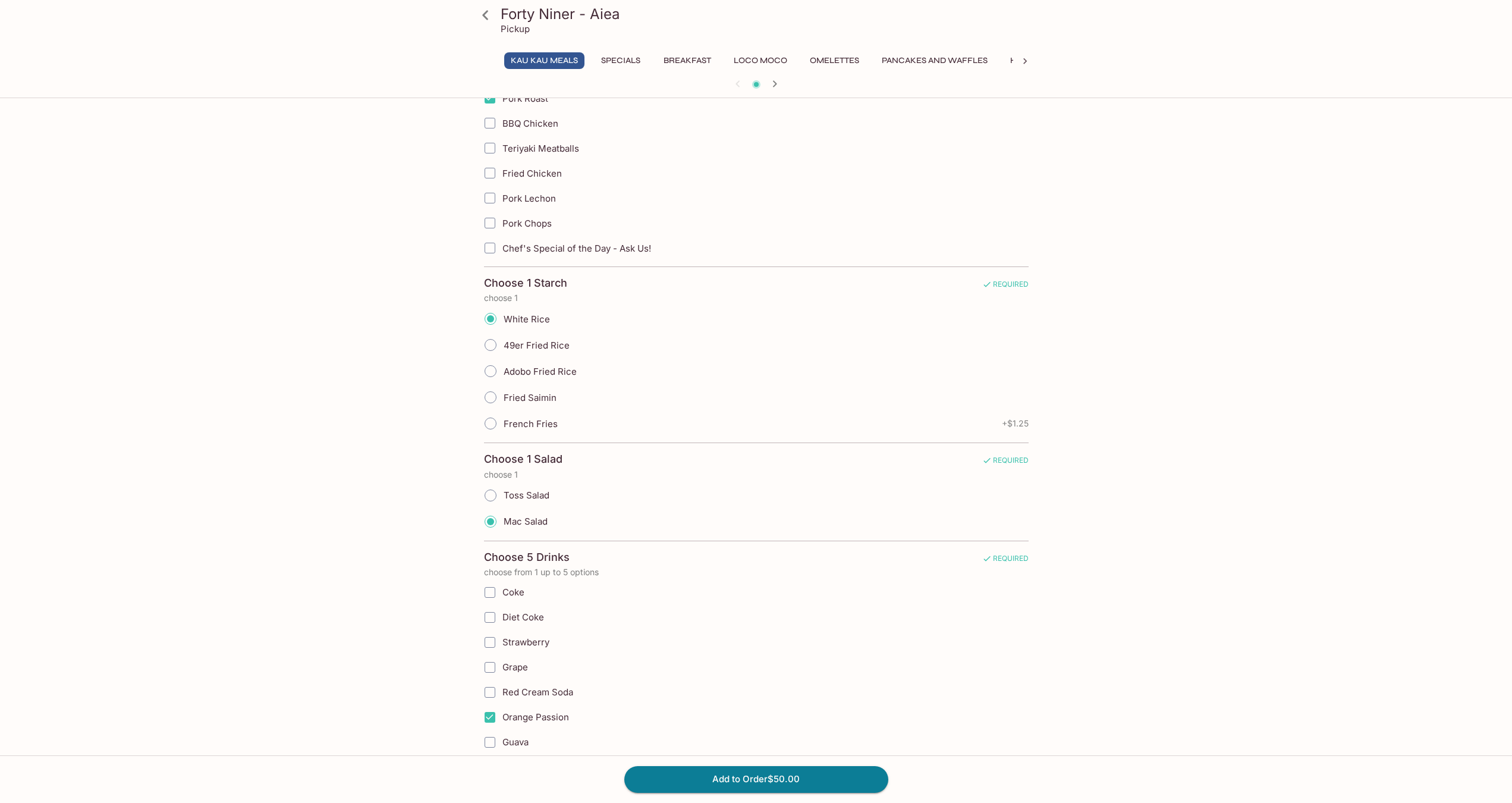
scroll to position [395, 0]
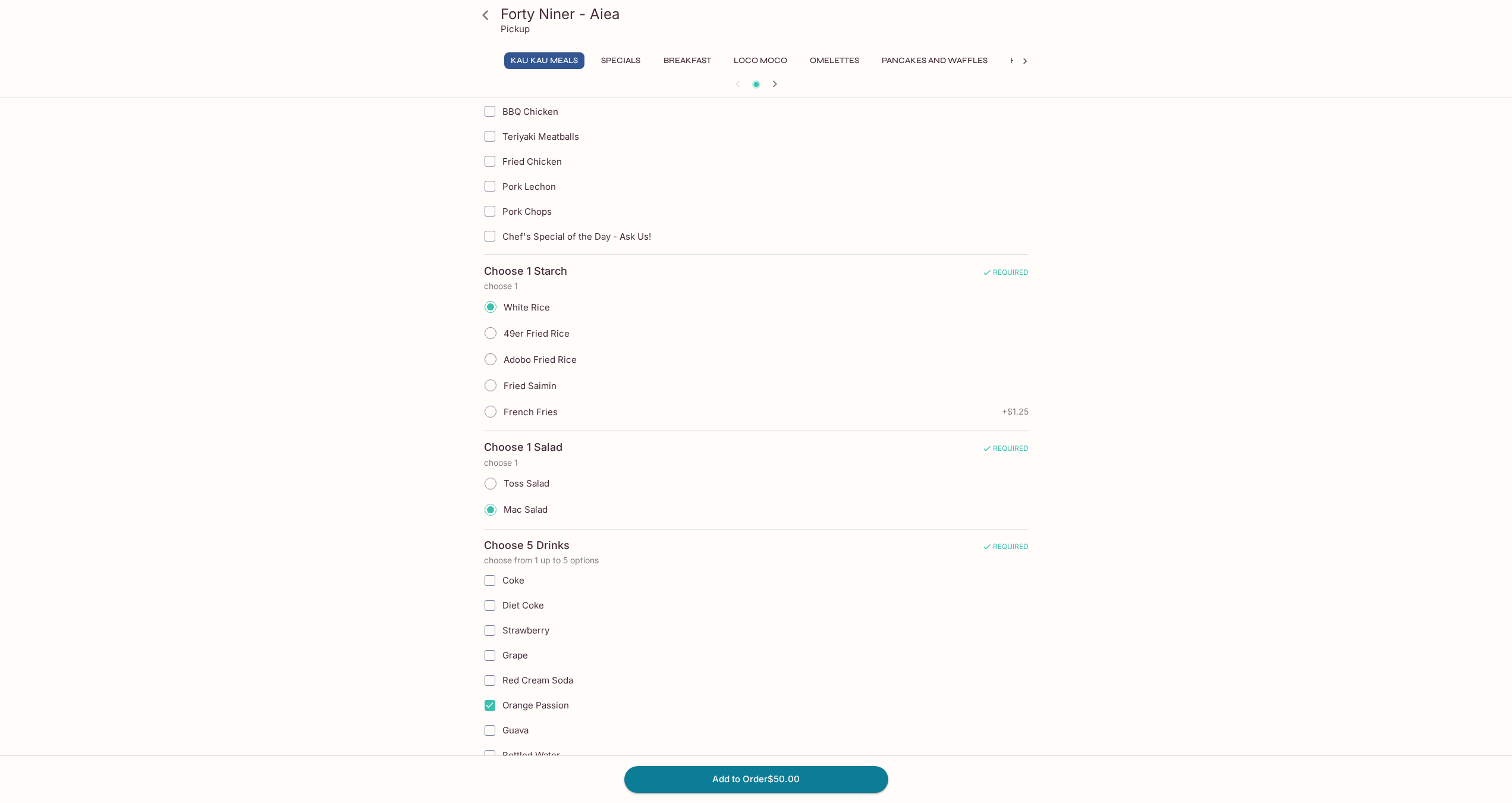
click at [494, 383] on input "Fried Saimin" at bounding box center [490, 385] width 25 height 25
radio input "true"
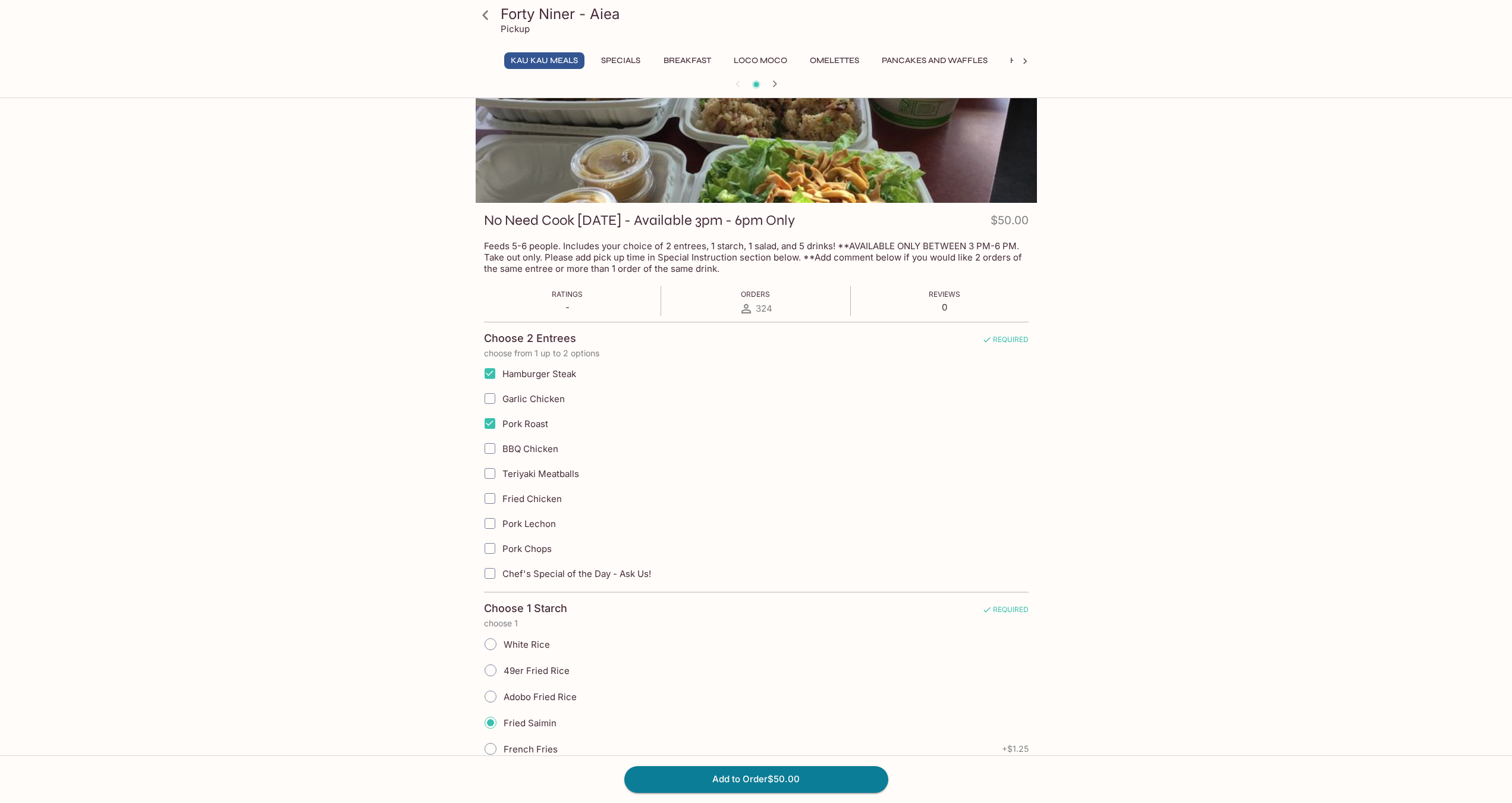
scroll to position [59, 0]
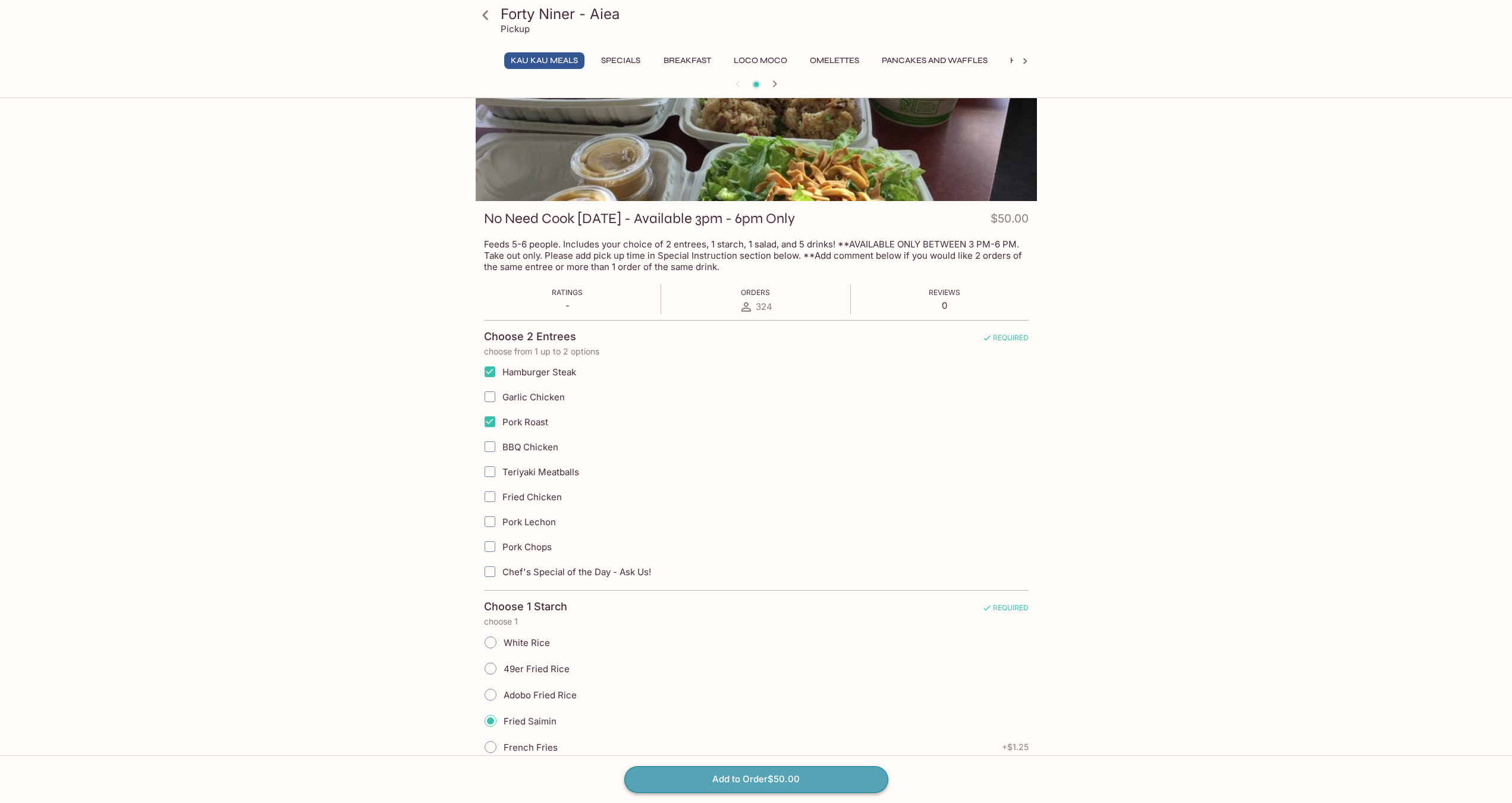
click at [753, 776] on button "Add to Order $50.00" at bounding box center [756, 779] width 264 height 26
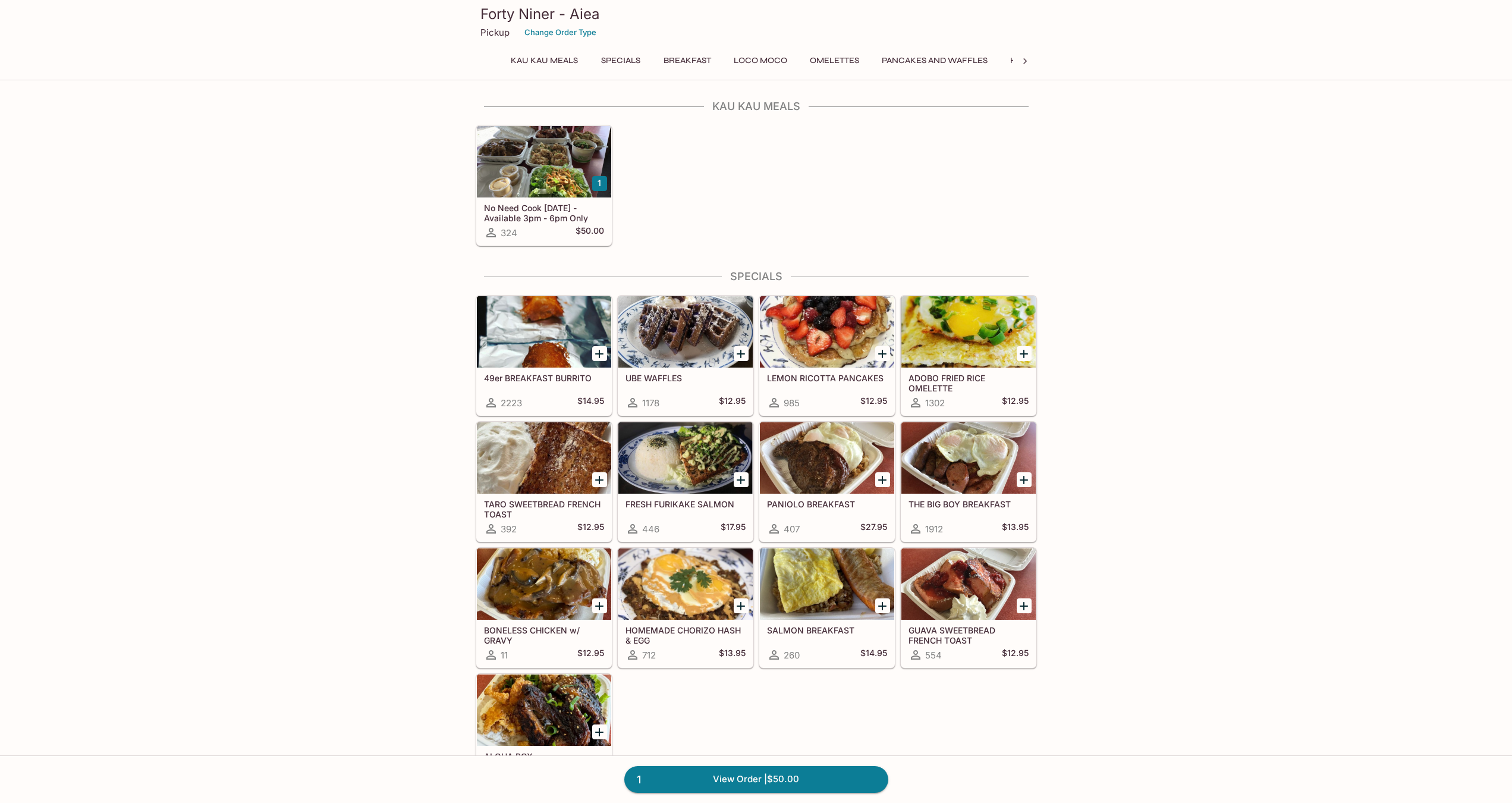
click at [1028, 59] on icon at bounding box center [1025, 61] width 12 height 12
click at [1027, 60] on icon at bounding box center [1025, 61] width 12 height 12
click at [924, 62] on button "Side Oders" at bounding box center [920, 60] width 62 height 17
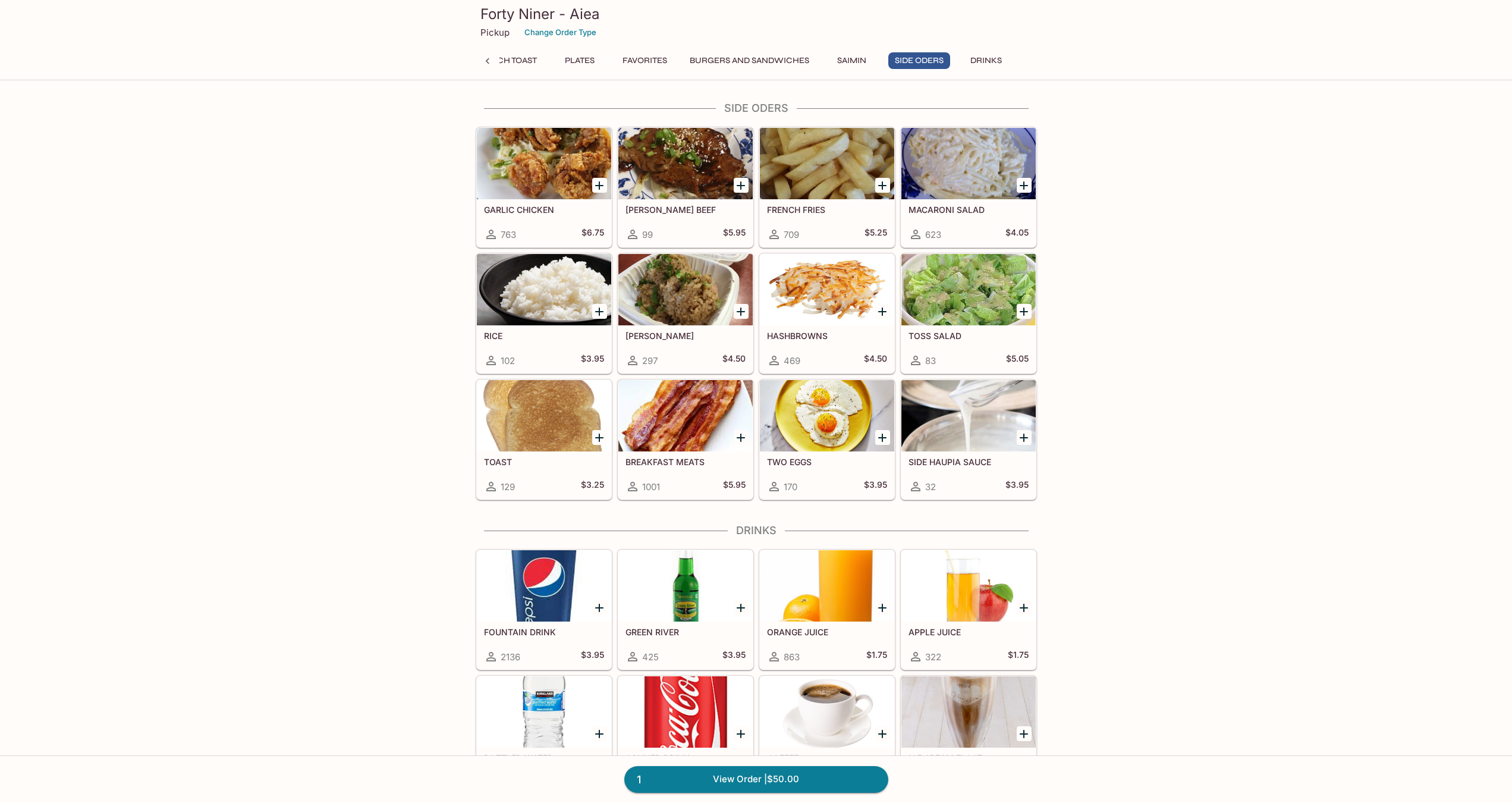
scroll to position [3384, 0]
click at [597, 186] on icon "Add GARLIC CHICKEN" at bounding box center [599, 185] width 14 height 14
click at [601, 309] on icon "Add RICE" at bounding box center [599, 310] width 14 height 14
click at [599, 308] on button "1" at bounding box center [600, 311] width 15 height 15
click at [764, 776] on link "4 View Order | $64.65" at bounding box center [756, 779] width 264 height 26
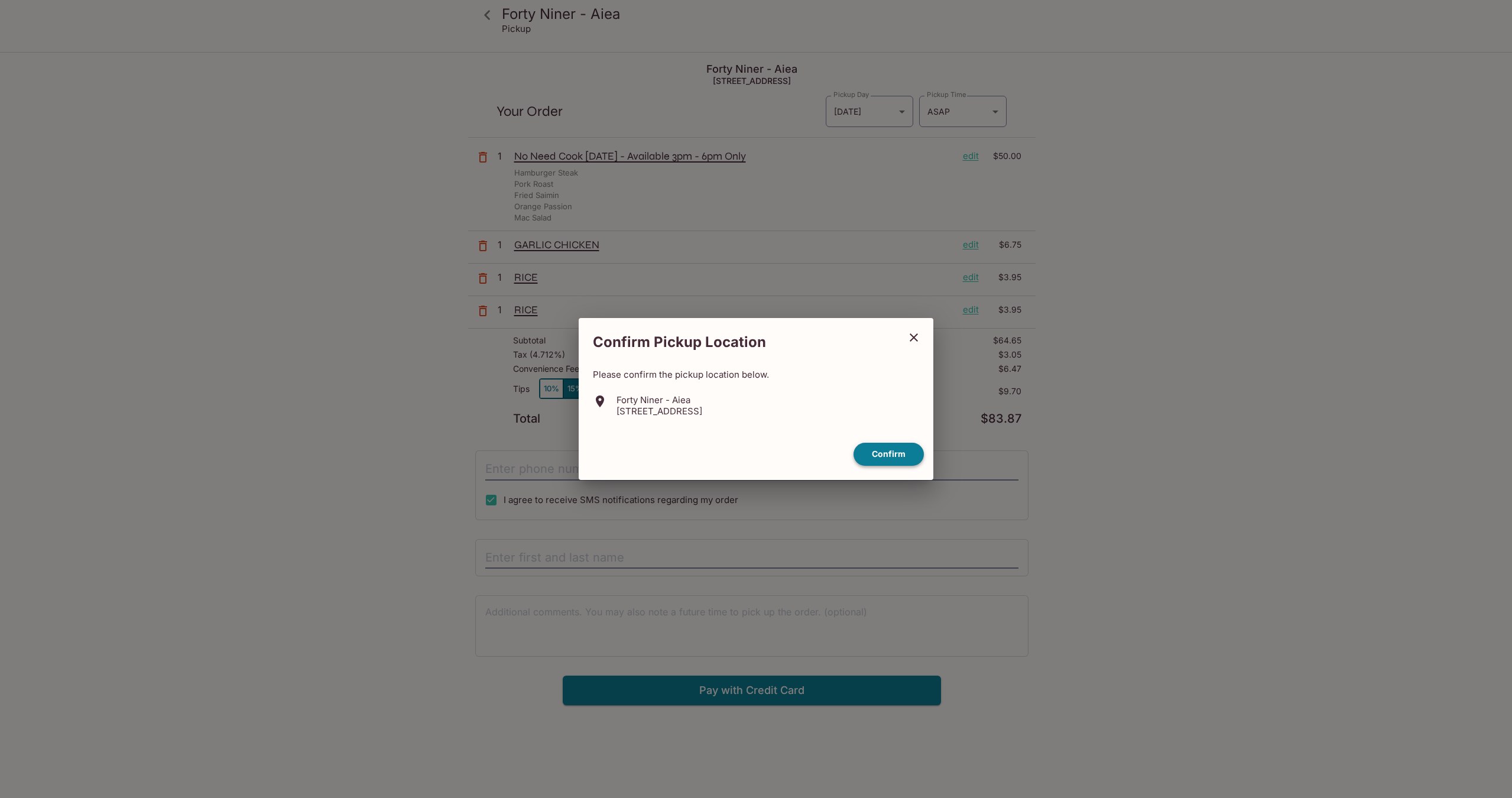
click at [893, 454] on button "Confirm" at bounding box center [888, 454] width 70 height 23
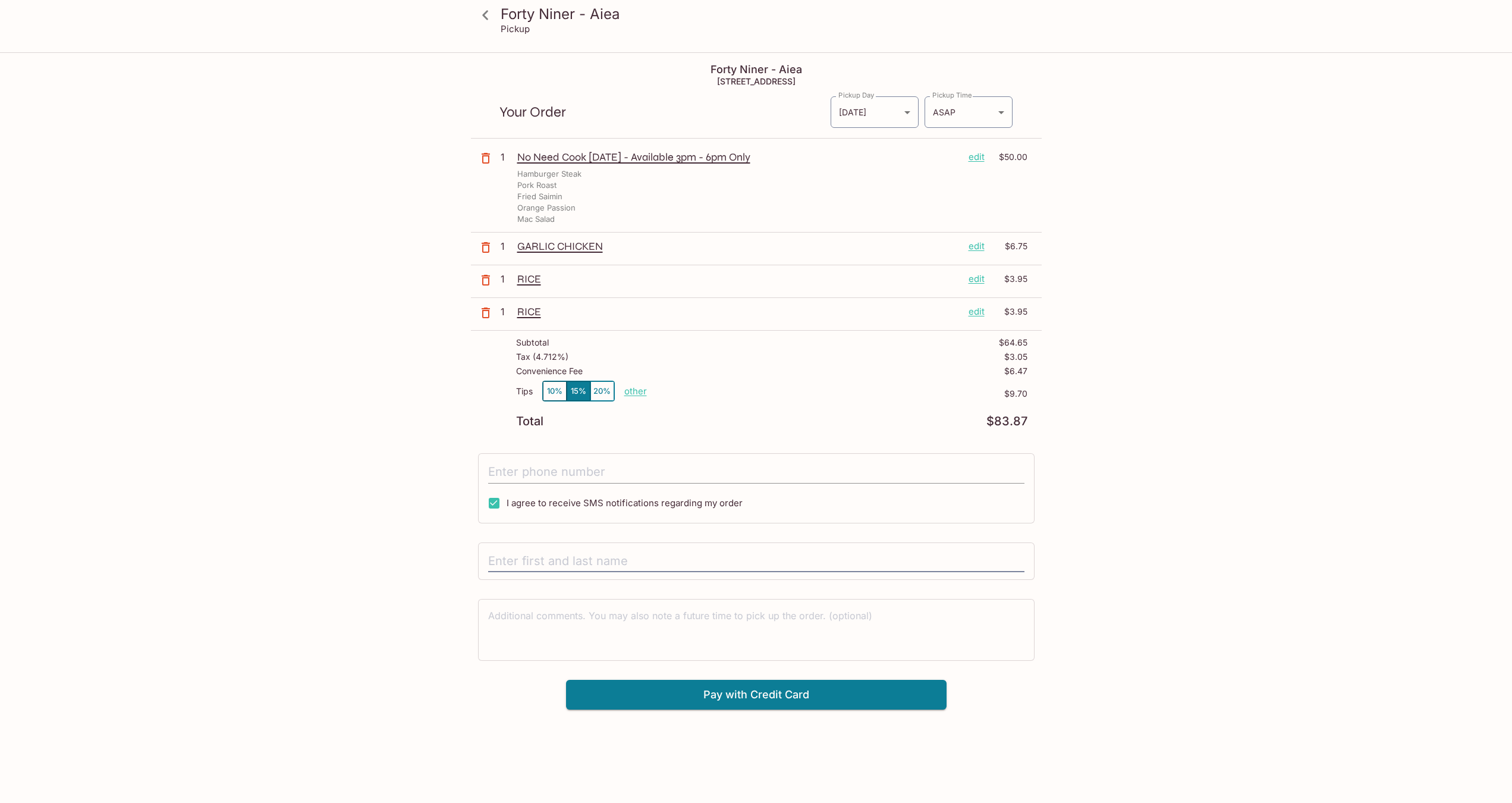
click at [551, 461] on input "tel" at bounding box center [756, 473] width 537 height 23
type input "[PHONE_NUMBER]"
click at [570, 552] on input "text" at bounding box center [756, 561] width 537 height 23
type input "[PERSON_NAME]"
click at [759, 697] on button "Pay with Credit Card" at bounding box center [756, 695] width 381 height 30
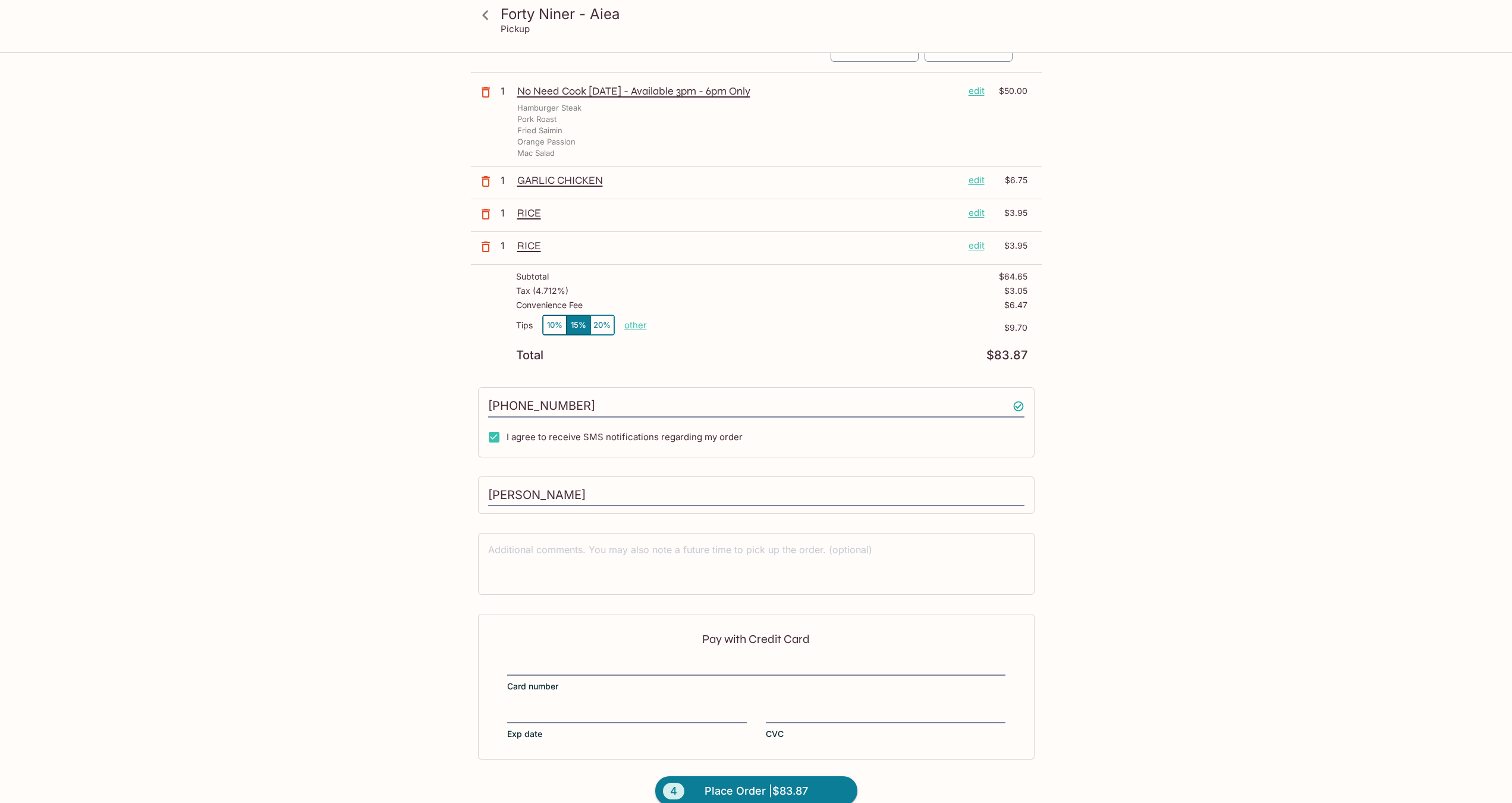
scroll to position [85, 0]
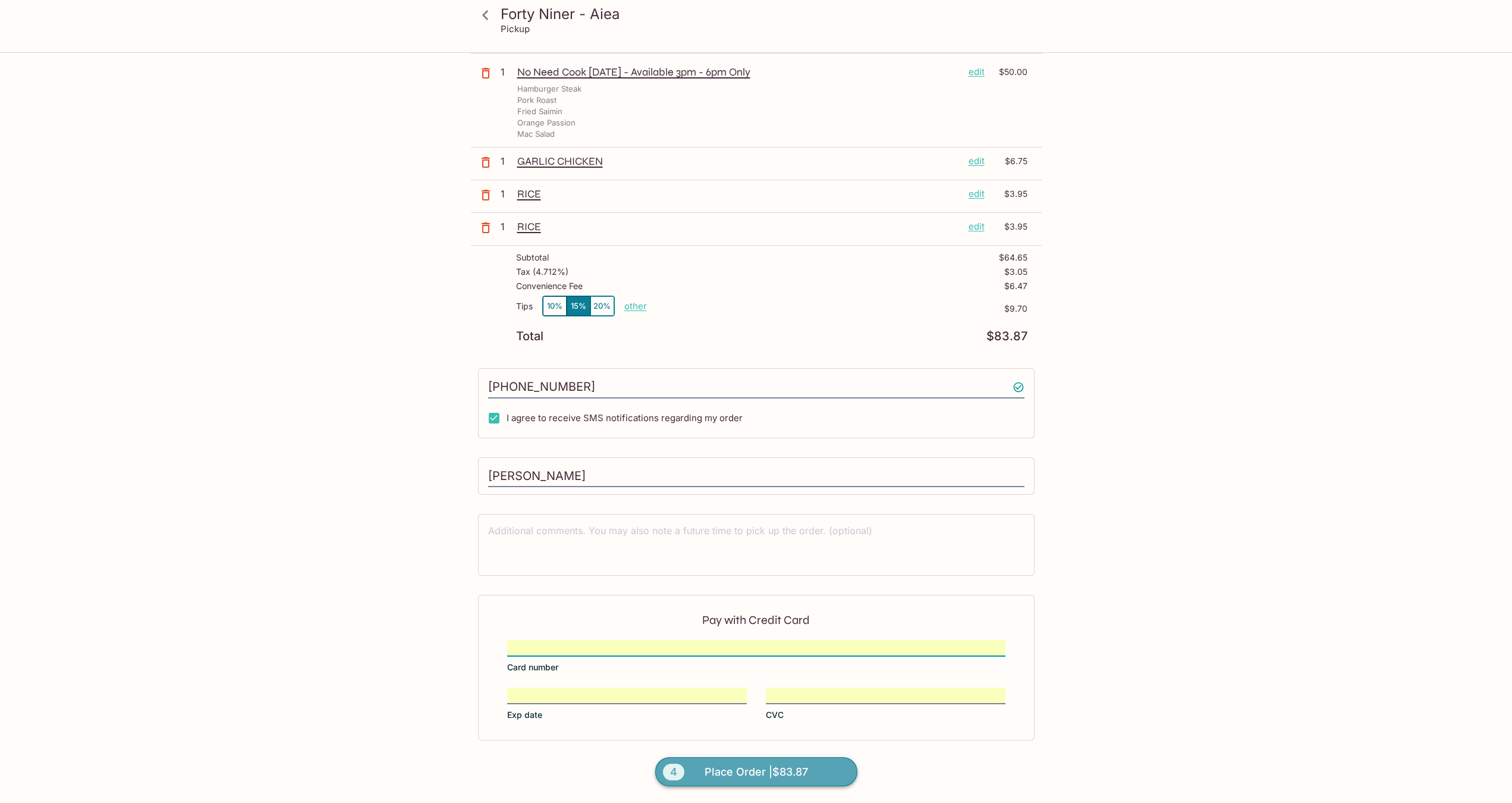
click at [741, 770] on span "Place Order | $83.87" at bounding box center [756, 772] width 104 height 19
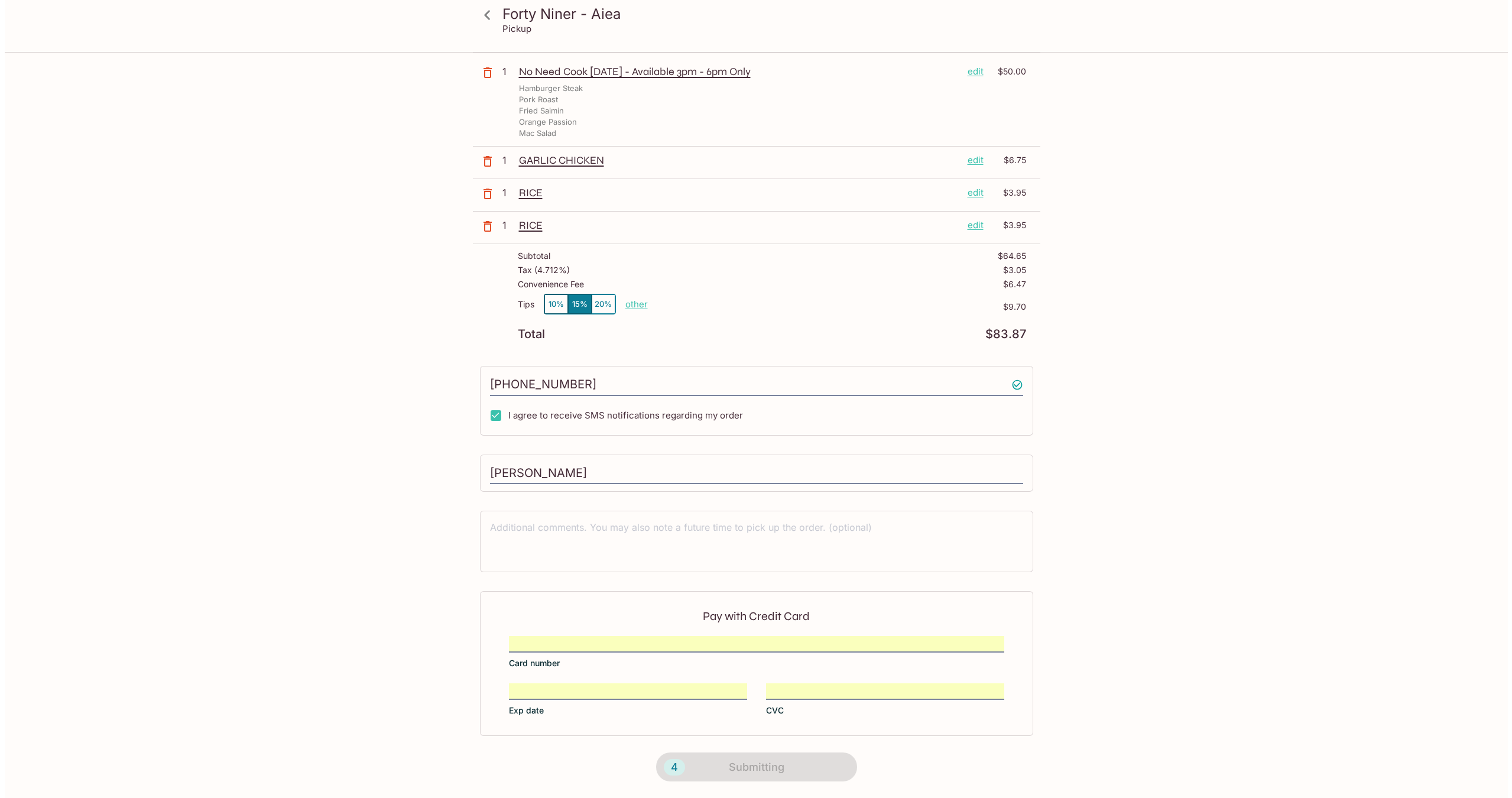
scroll to position [0, 0]
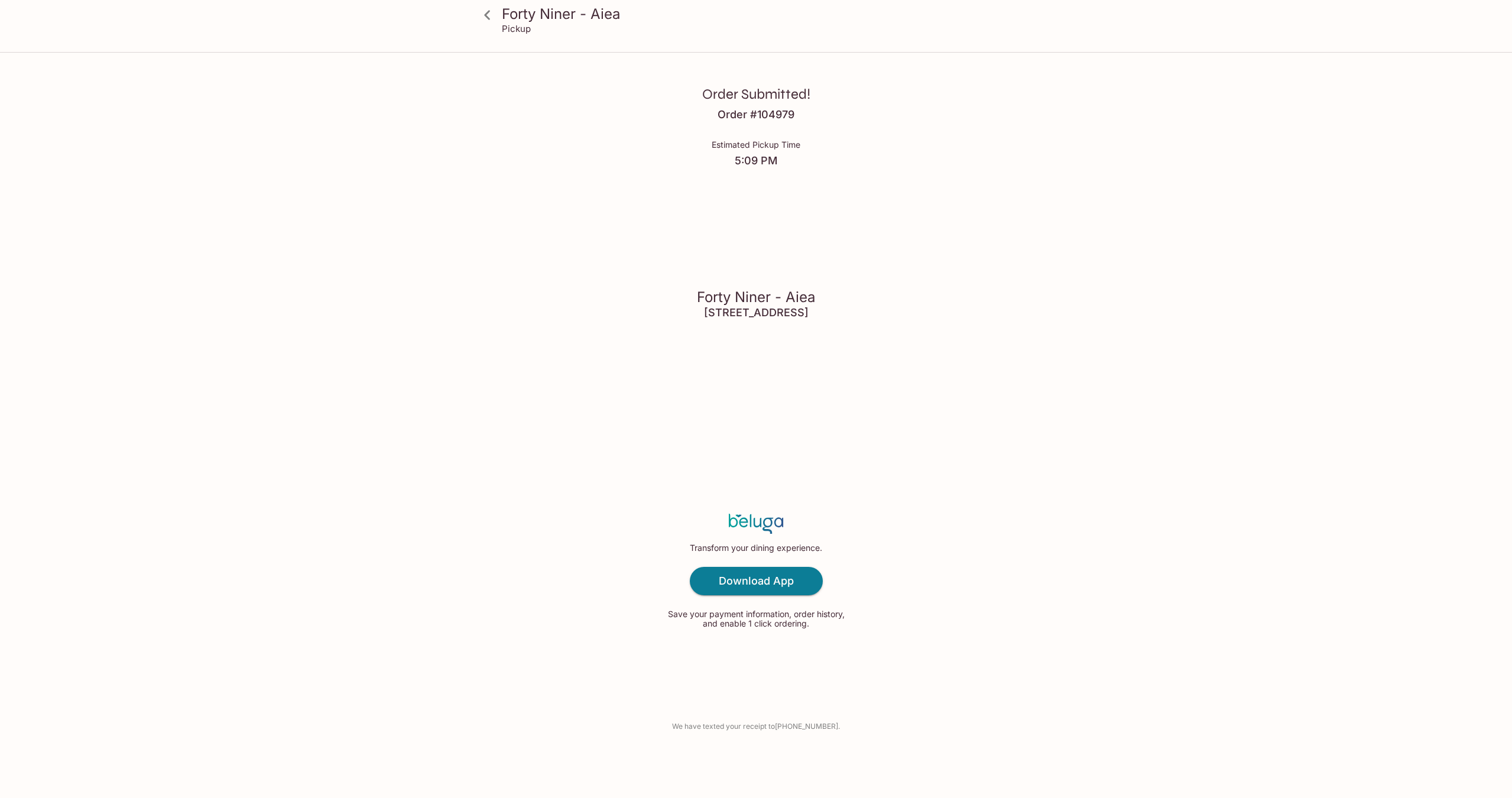
drag, startPoint x: 698, startPoint y: 296, endPoint x: 896, endPoint y: 303, distance: 198.1
click at [896, 303] on div "Order Submitted! Order # 104979 Estimated Pickup Time 5:09 PM Forty Niner - Aie…" at bounding box center [756, 399] width 756 height 798
